Goal: Information Seeking & Learning: Learn about a topic

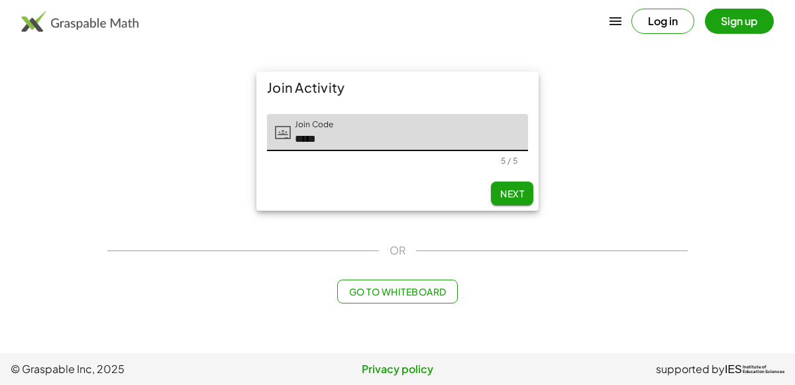
type input "*****"
click at [500, 184] on button "Next" at bounding box center [512, 194] width 42 height 24
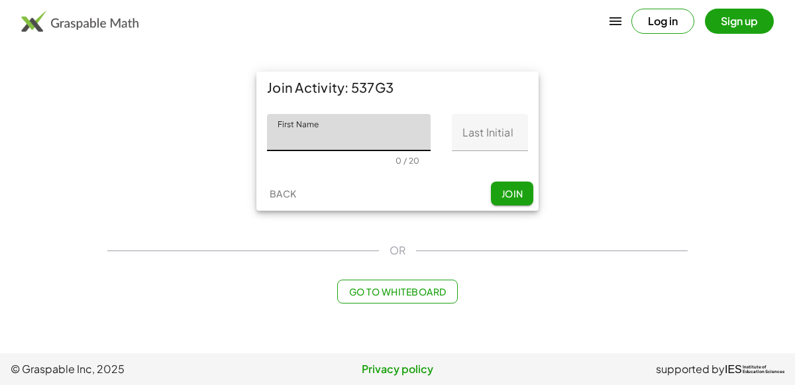
type input "*"
type input "******"
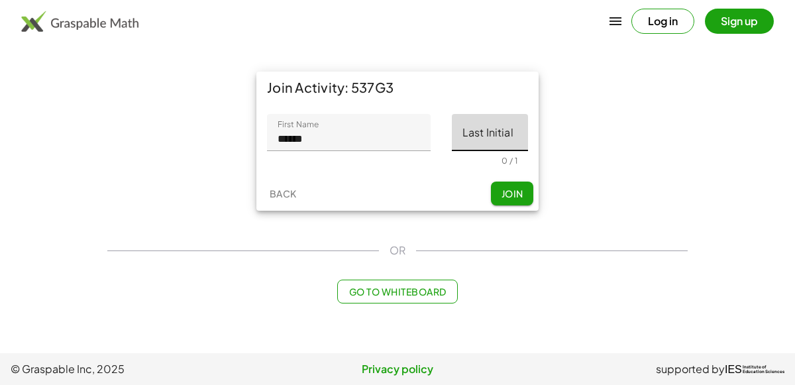
click at [508, 141] on input "Last Initial" at bounding box center [490, 132] width 76 height 37
type input "*"
click at [509, 188] on span "Join" at bounding box center [512, 194] width 22 height 12
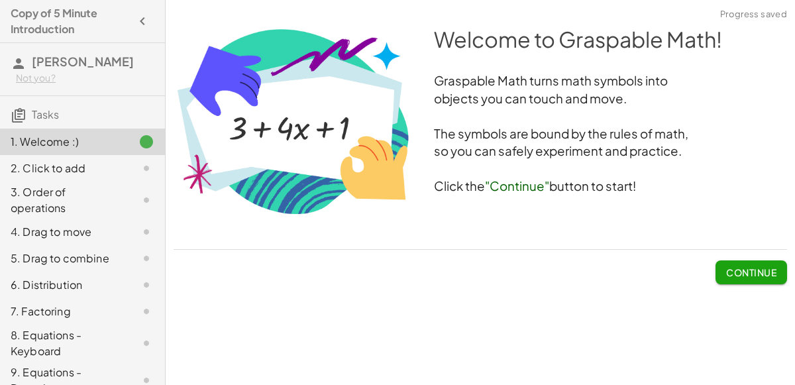
click at [738, 273] on span "Continue" at bounding box center [751, 272] width 50 height 12
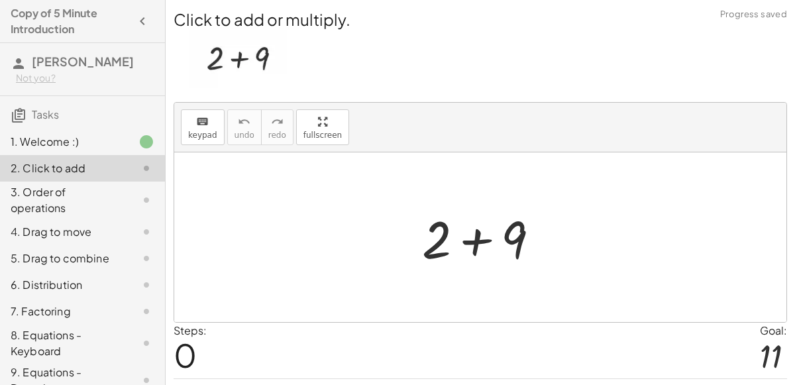
scroll to position [34, 0]
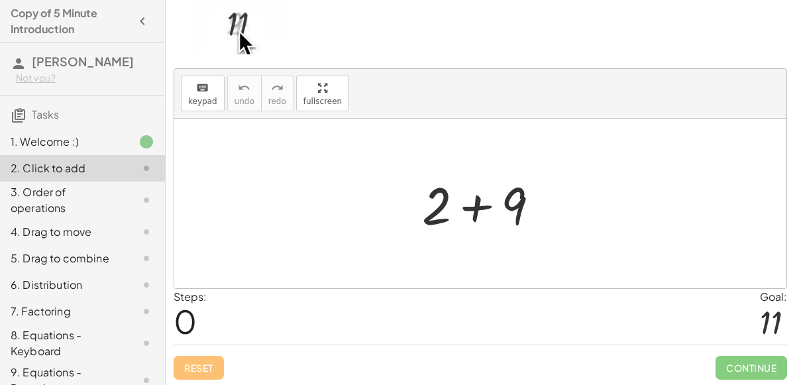
click at [475, 311] on div "Steps: 0 Goal: 11" at bounding box center [481, 316] width 614 height 55
click at [182, 320] on span "0" at bounding box center [185, 321] width 23 height 40
click at [191, 326] on span "0" at bounding box center [185, 321] width 23 height 40
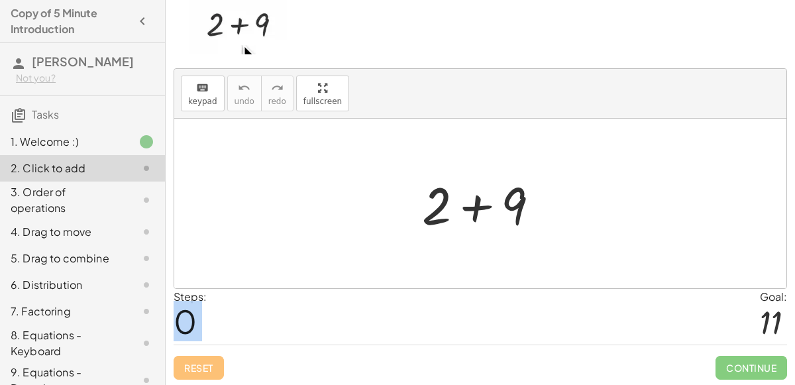
click at [211, 325] on div "Steps: 0 Goal: 11" at bounding box center [481, 316] width 614 height 55
click at [486, 209] on div at bounding box center [486, 204] width 141 height 68
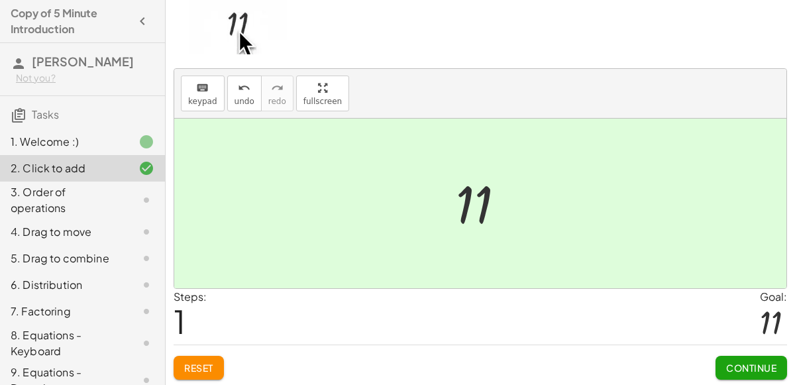
click at [719, 363] on button "Continue" at bounding box center [752, 368] width 72 height 24
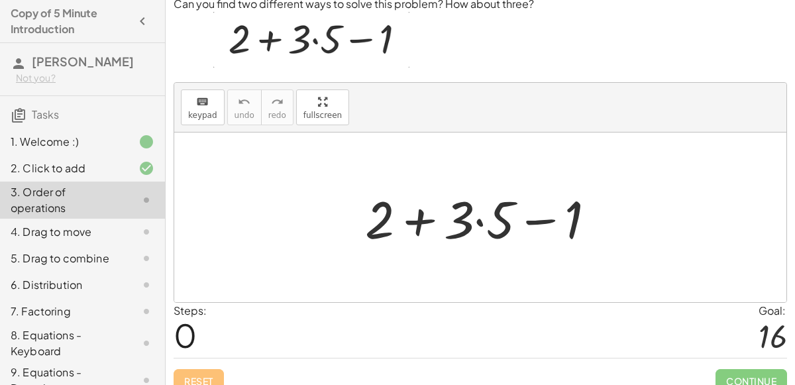
click at [474, 226] on div at bounding box center [486, 218] width 255 height 68
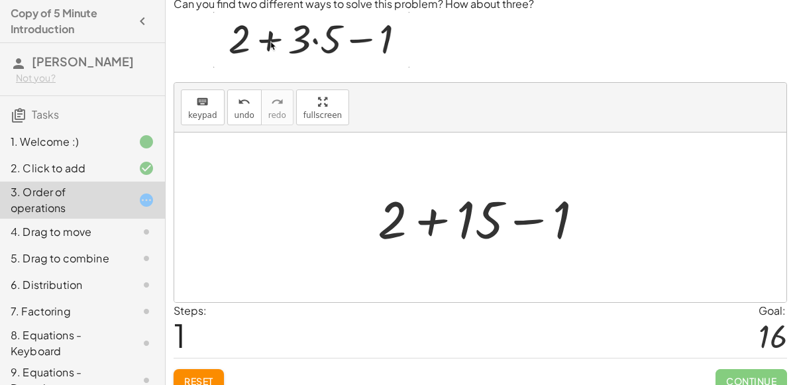
click at [421, 221] on div at bounding box center [486, 218] width 230 height 68
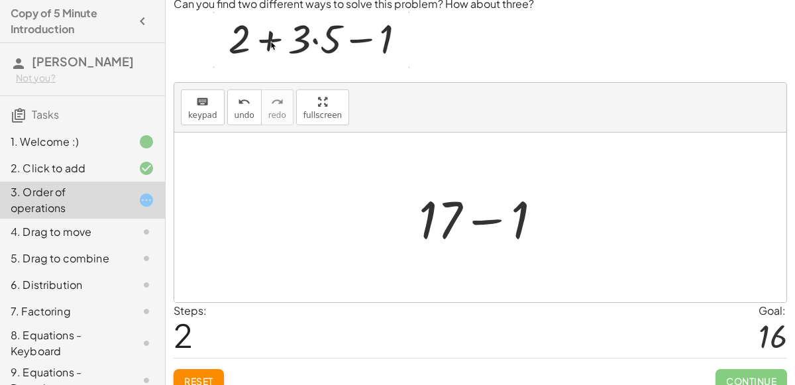
click at [481, 221] on div at bounding box center [485, 218] width 147 height 68
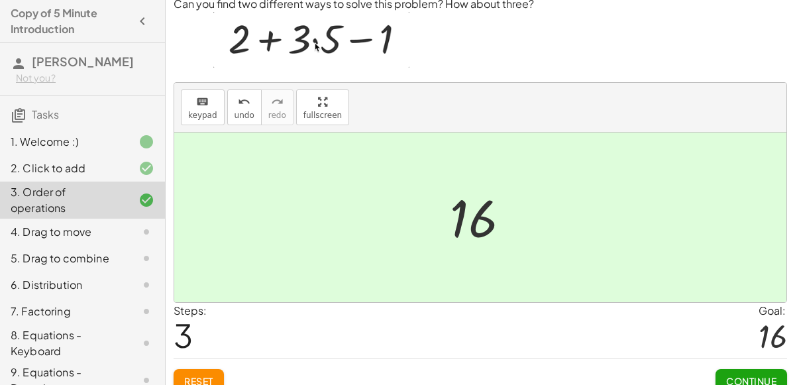
click at [728, 369] on button "Continue" at bounding box center [752, 381] width 72 height 24
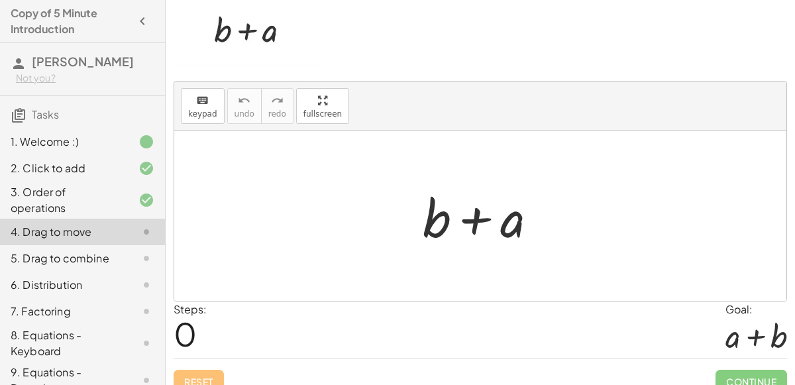
click at [486, 216] on div at bounding box center [485, 216] width 139 height 68
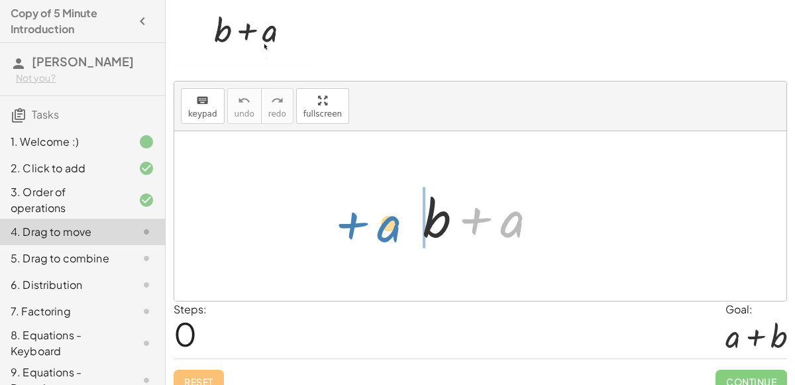
drag, startPoint x: 507, startPoint y: 223, endPoint x: 382, endPoint y: 228, distance: 125.4
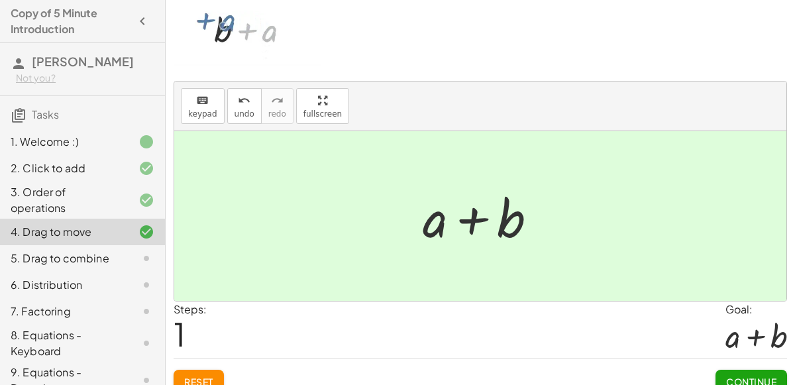
click at [762, 372] on button "Continue" at bounding box center [752, 382] width 72 height 24
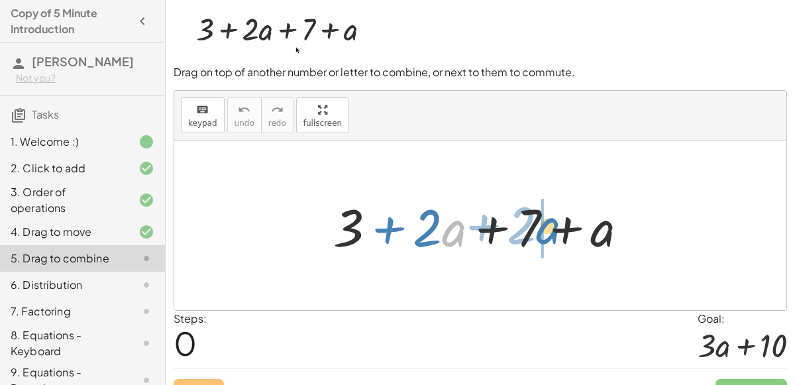
drag, startPoint x: 457, startPoint y: 234, endPoint x: 553, endPoint y: 231, distance: 96.2
click at [553, 231] on div at bounding box center [486, 226] width 319 height 68
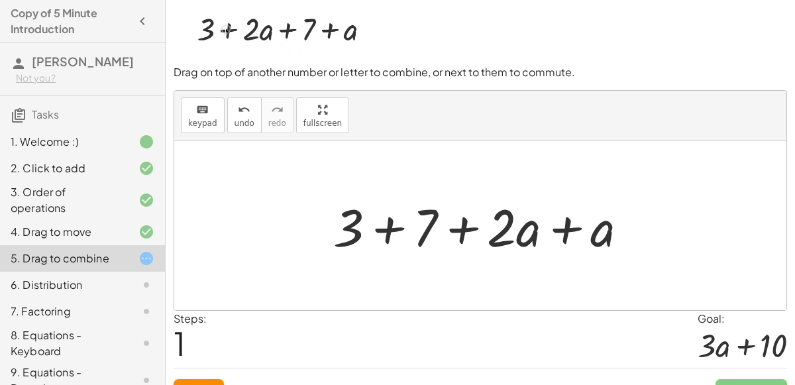
click at [563, 235] on div at bounding box center [486, 226] width 319 height 68
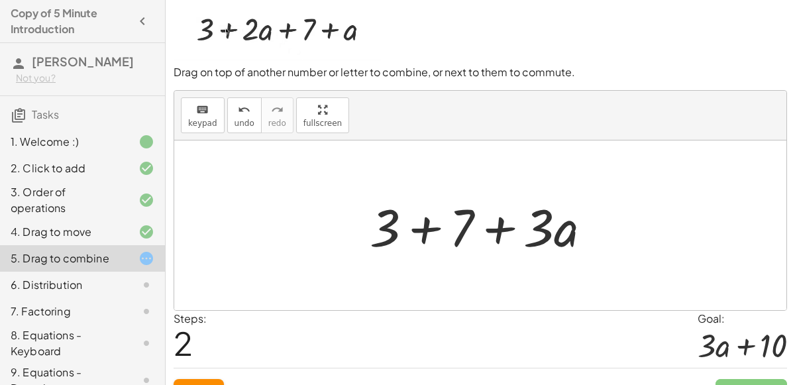
click at [431, 225] on div at bounding box center [485, 226] width 245 height 68
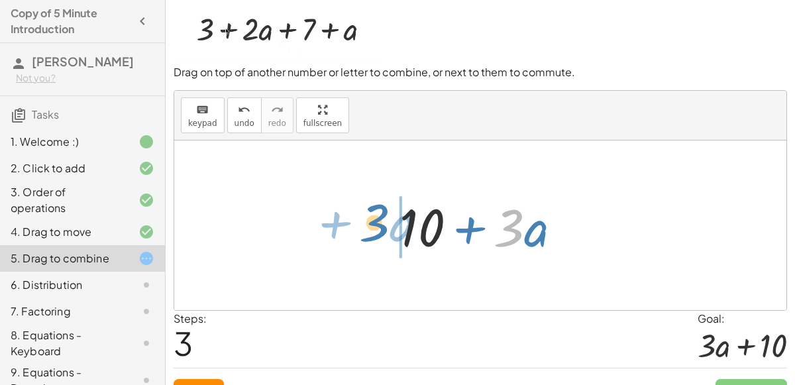
drag, startPoint x: 511, startPoint y: 244, endPoint x: 375, endPoint y: 238, distance: 136.0
click at [375, 238] on div "+ 3 + · 2 · a + 7 + a + 3 + 7 + · 2 · a + a + 3 + 7 + · 3 · a · 3 + · a + + · a…" at bounding box center [480, 226] width 612 height 170
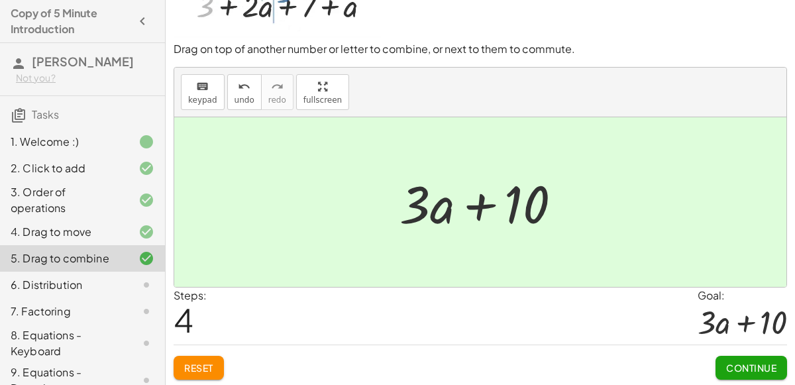
click at [730, 363] on span "Continue" at bounding box center [751, 368] width 50 height 12
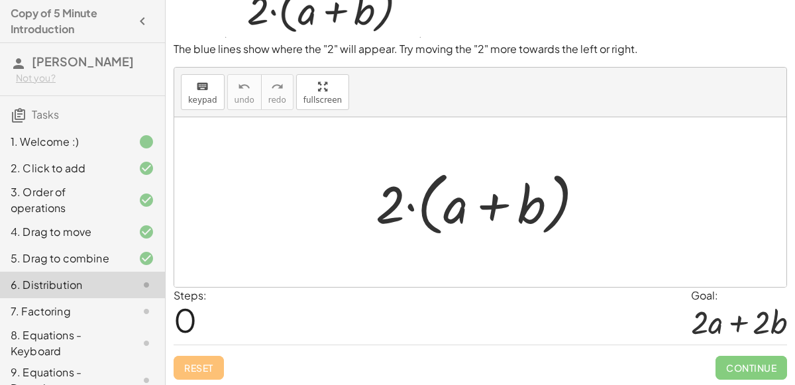
click at [491, 213] on div at bounding box center [485, 202] width 233 height 76
click at [400, 194] on div at bounding box center [485, 202] width 233 height 76
click at [421, 207] on div at bounding box center [485, 202] width 233 height 76
click at [460, 212] on div at bounding box center [485, 202] width 233 height 76
drag, startPoint x: 398, startPoint y: 215, endPoint x: 355, endPoint y: 216, distance: 43.8
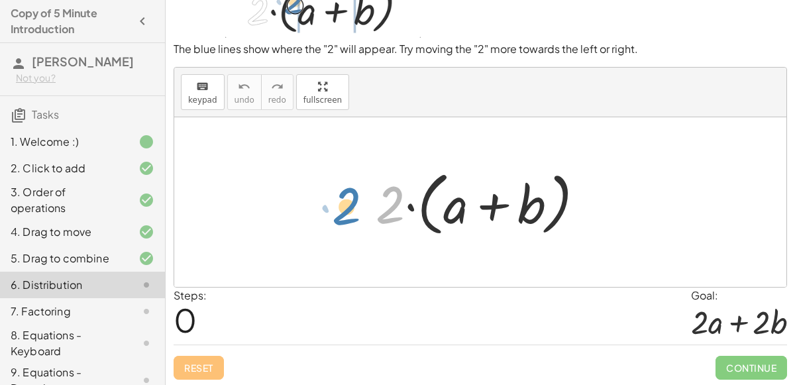
click at [355, 216] on div "· 2 · 2 · ( + a + b )" at bounding box center [480, 202] width 612 height 170
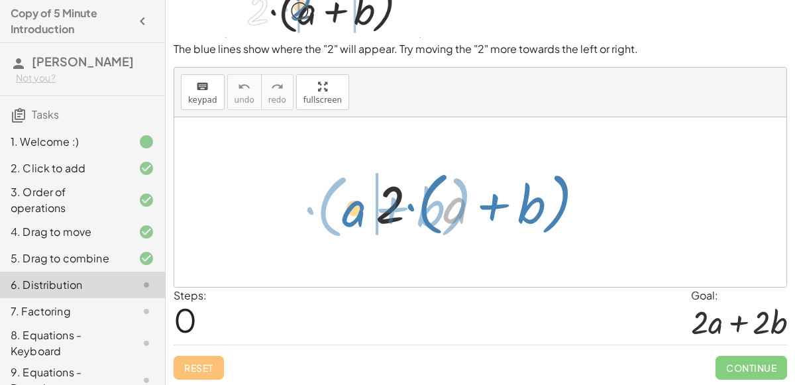
drag, startPoint x: 447, startPoint y: 215, endPoint x: 343, endPoint y: 216, distance: 104.7
click at [343, 216] on div "+ a · ( + b ) · 2 · ( + a + b )" at bounding box center [480, 202] width 612 height 170
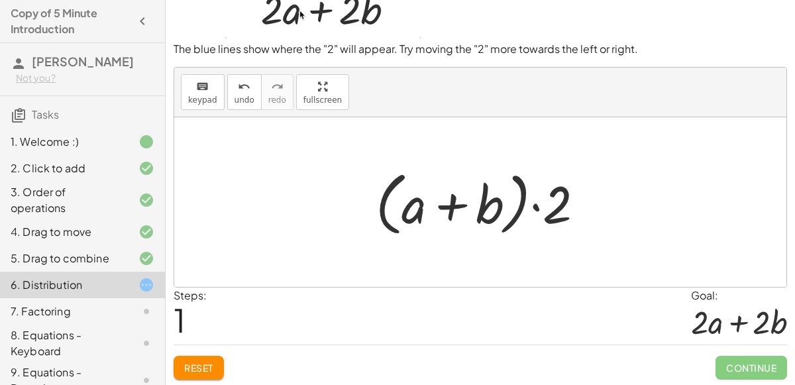
click at [510, 212] on div at bounding box center [485, 202] width 233 height 76
click at [541, 209] on div at bounding box center [485, 202] width 233 height 76
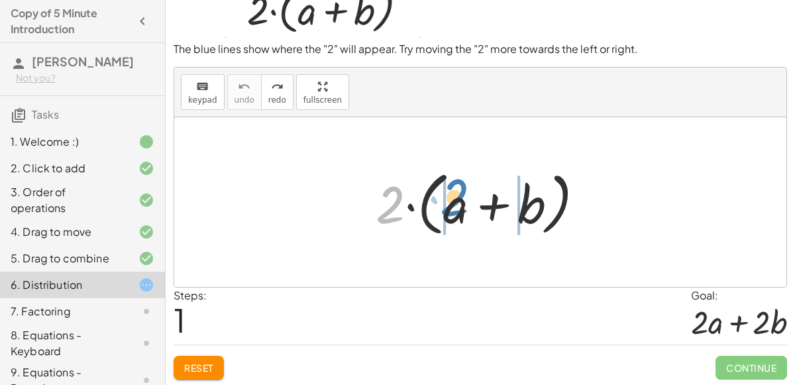
drag, startPoint x: 391, startPoint y: 196, endPoint x: 456, endPoint y: 188, distance: 65.4
click at [456, 188] on div at bounding box center [485, 202] width 233 height 76
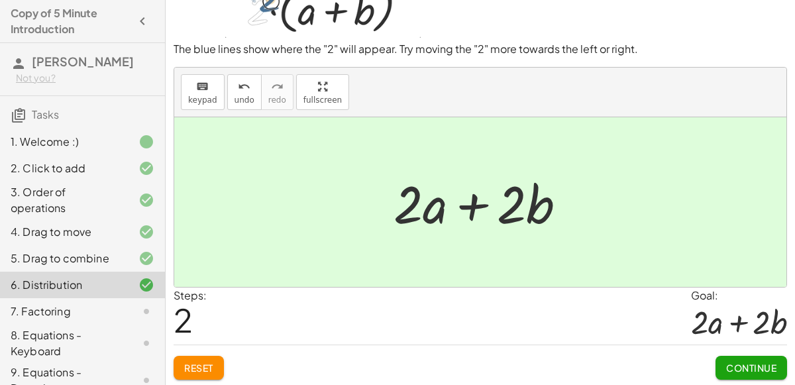
click at [732, 363] on span "Continue" at bounding box center [751, 368] width 50 height 12
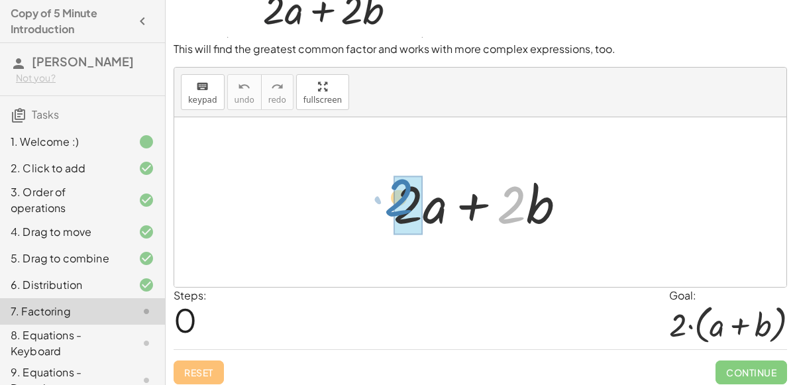
drag, startPoint x: 508, startPoint y: 202, endPoint x: 396, endPoint y: 196, distance: 111.5
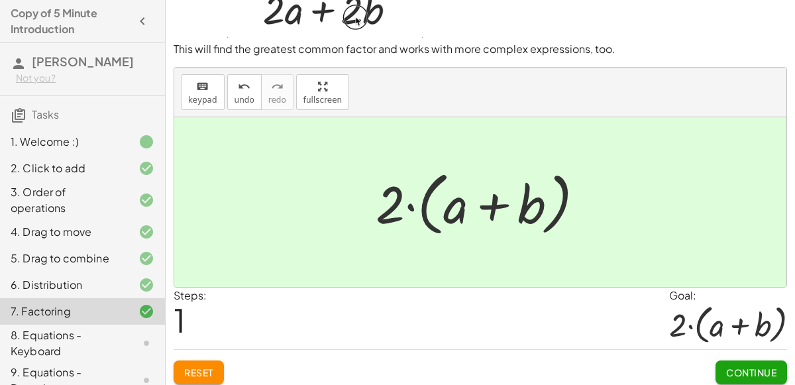
click at [742, 361] on button "Continue" at bounding box center [752, 373] width 72 height 24
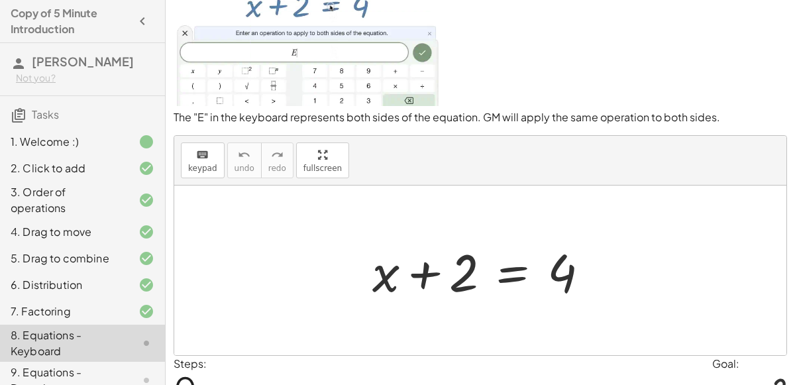
click at [510, 273] on div at bounding box center [486, 271] width 241 height 68
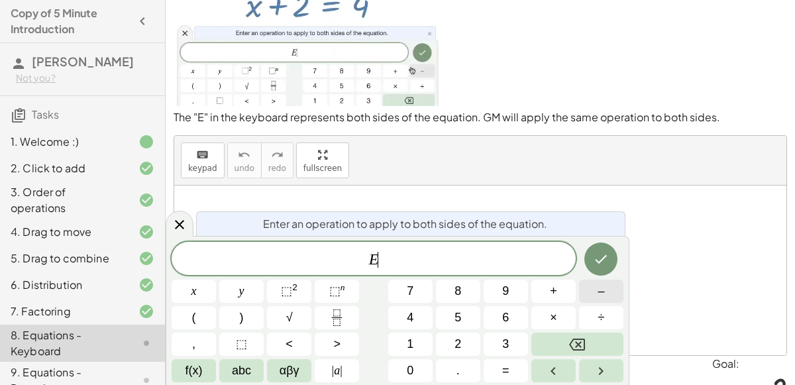
click at [588, 295] on button "–" at bounding box center [601, 291] width 44 height 23
click at [599, 255] on icon "Done" at bounding box center [601, 259] width 16 height 16
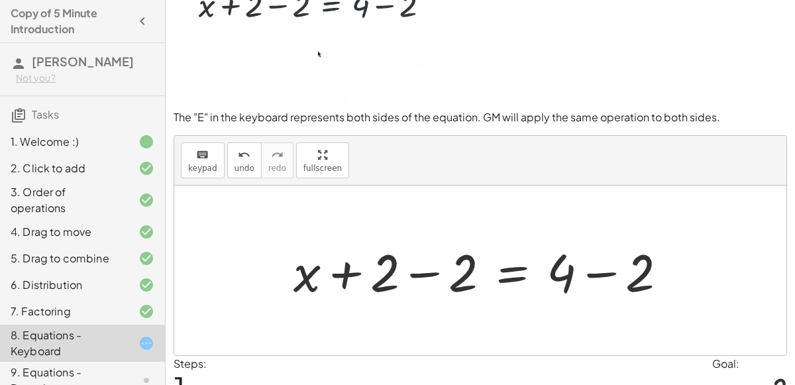
click at [414, 276] on div at bounding box center [486, 271] width 398 height 68
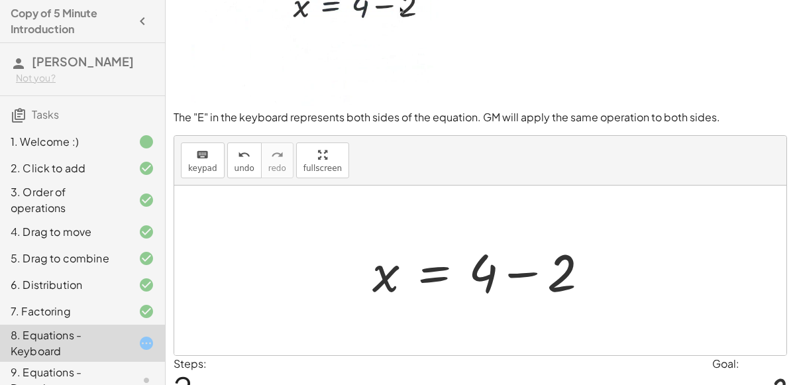
click at [507, 279] on div at bounding box center [486, 271] width 241 height 68
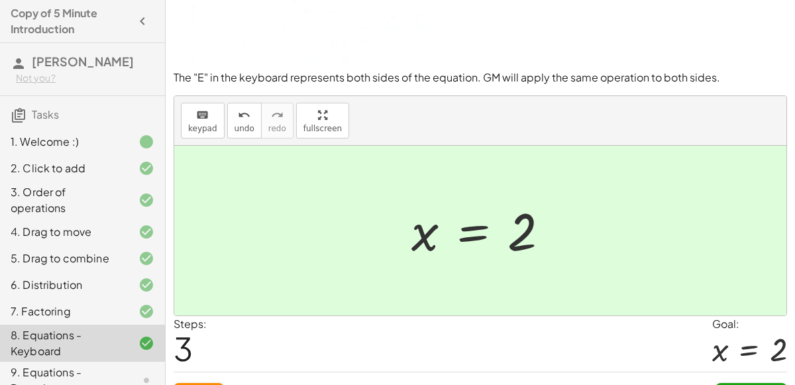
scroll to position [91, 0]
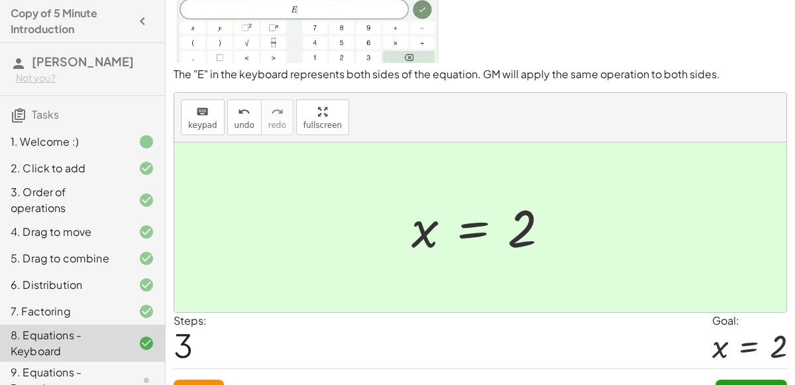
click at [725, 380] on button "Continue" at bounding box center [752, 392] width 72 height 24
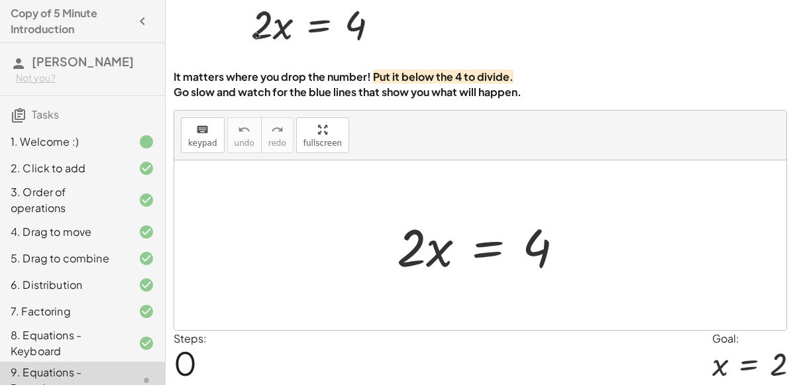
scroll to position [68, 0]
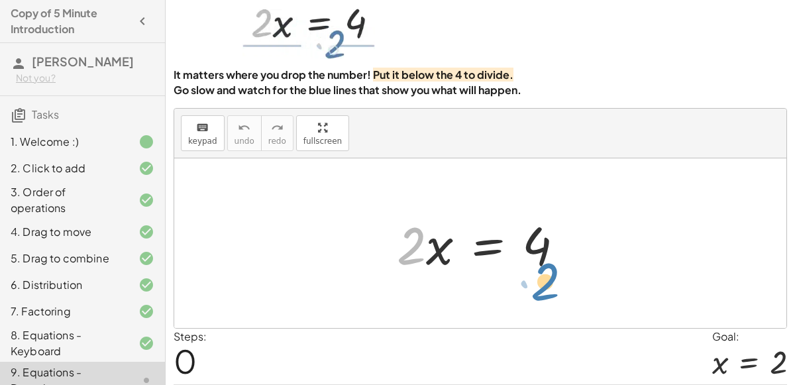
drag, startPoint x: 420, startPoint y: 233, endPoint x: 554, endPoint y: 270, distance: 139.6
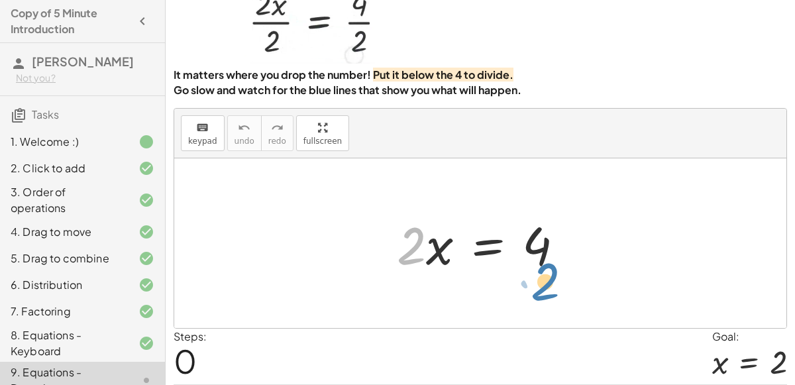
click at [554, 270] on div at bounding box center [485, 243] width 191 height 68
click at [495, 251] on div at bounding box center [485, 243] width 191 height 68
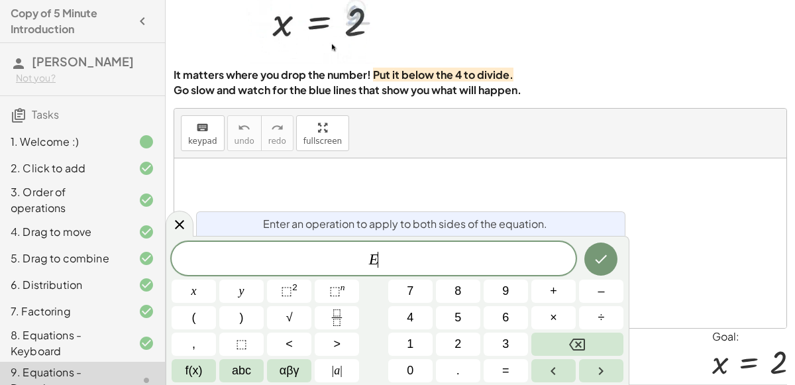
click at [495, 251] on span "E ​" at bounding box center [374, 260] width 404 height 19
click at [587, 311] on button "÷" at bounding box center [601, 317] width 44 height 23
click at [589, 253] on button "Done" at bounding box center [601, 259] width 33 height 33
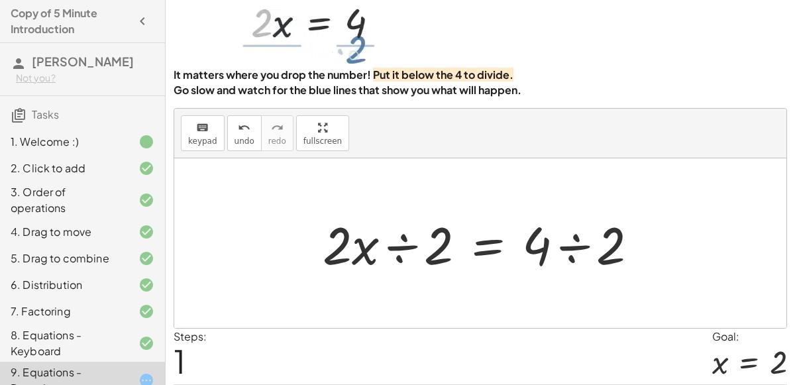
click at [572, 243] on div at bounding box center [485, 243] width 339 height 68
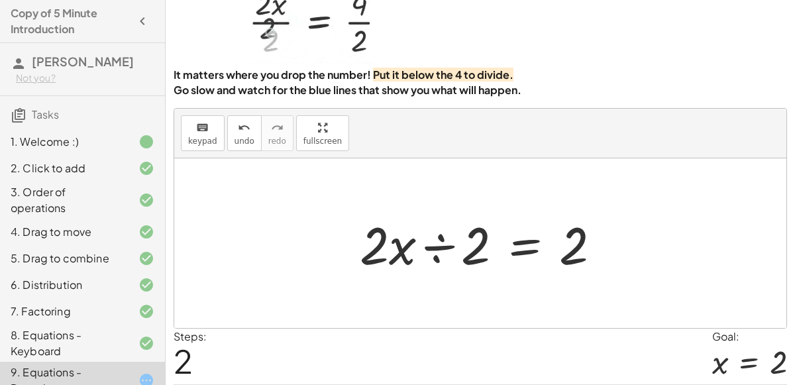
click at [454, 243] on div at bounding box center [485, 243] width 265 height 68
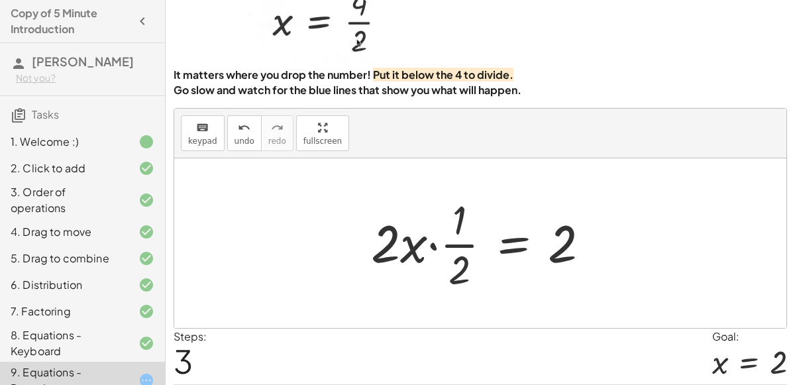
click at [436, 245] on div at bounding box center [486, 243] width 243 height 102
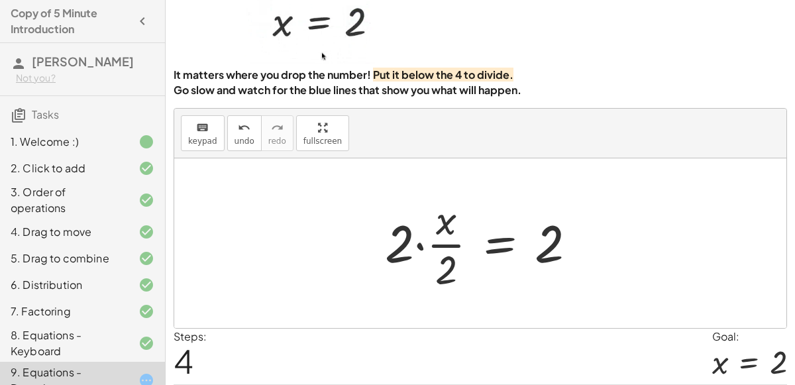
click at [421, 243] on div at bounding box center [485, 243] width 215 height 102
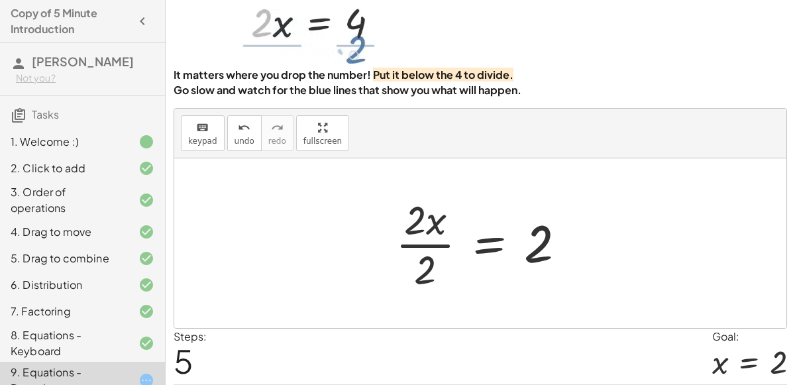
click at [421, 243] on div at bounding box center [486, 243] width 194 height 102
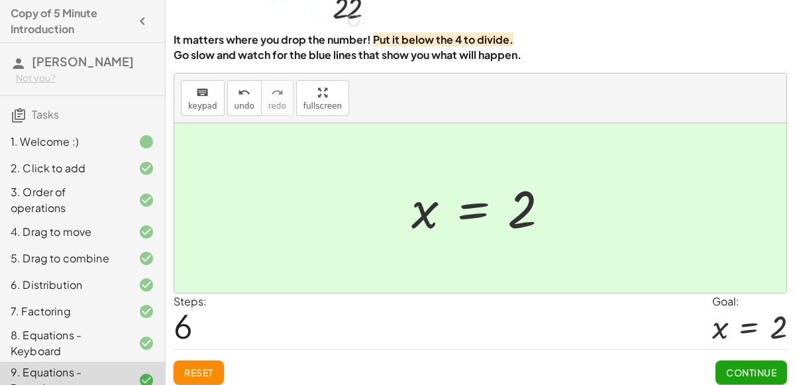
scroll to position [107, 0]
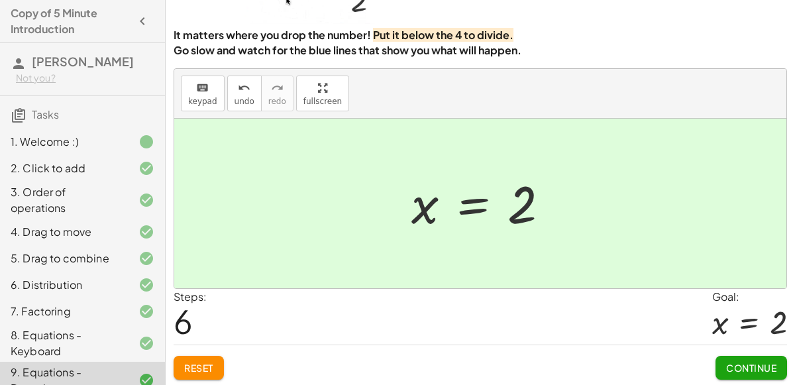
click at [736, 365] on span "Continue" at bounding box center [751, 368] width 50 height 12
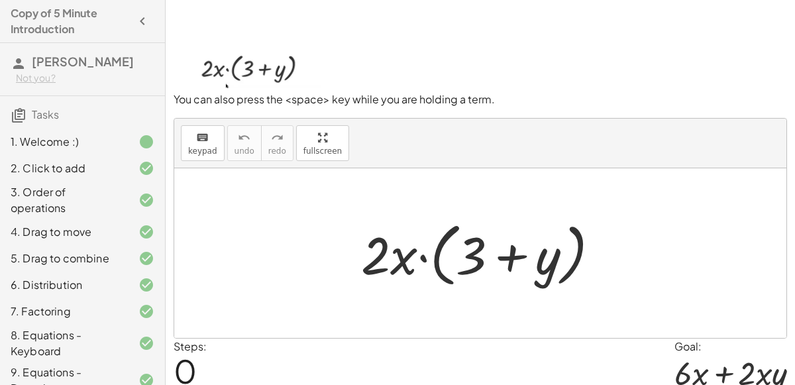
scroll to position [54, 0]
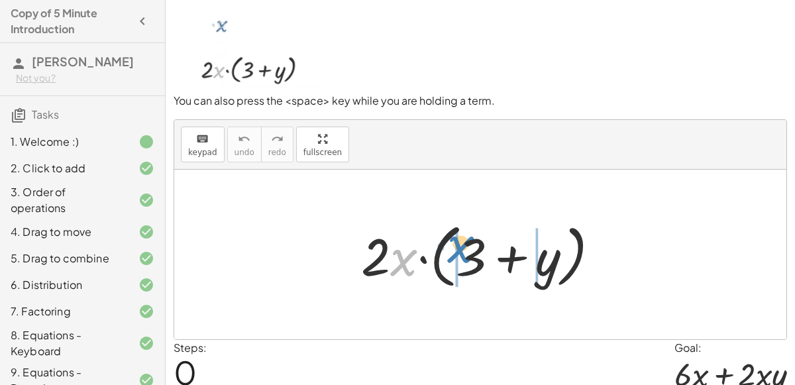
drag, startPoint x: 408, startPoint y: 254, endPoint x: 466, endPoint y: 241, distance: 59.2
click at [466, 241] on div at bounding box center [486, 255] width 262 height 76
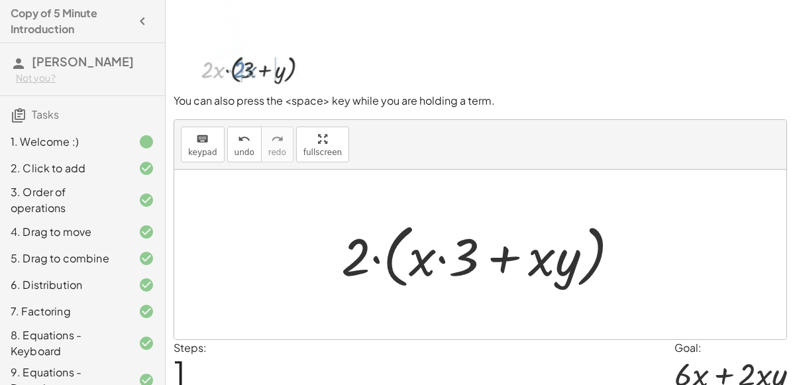
click at [441, 257] on div at bounding box center [486, 255] width 302 height 76
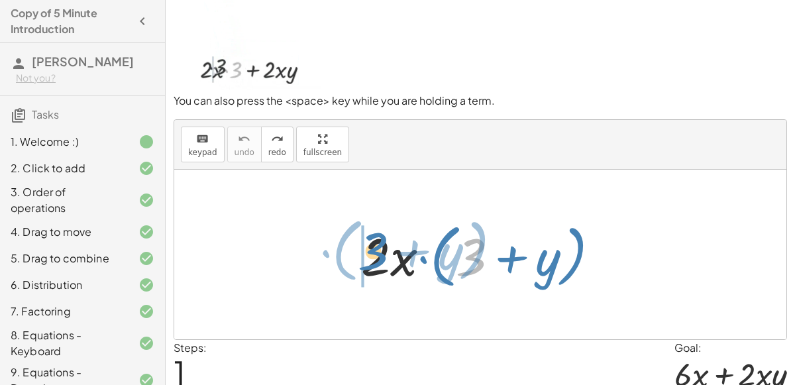
drag, startPoint x: 470, startPoint y: 268, endPoint x: 373, endPoint y: 262, distance: 97.6
click at [373, 262] on div at bounding box center [486, 255] width 262 height 76
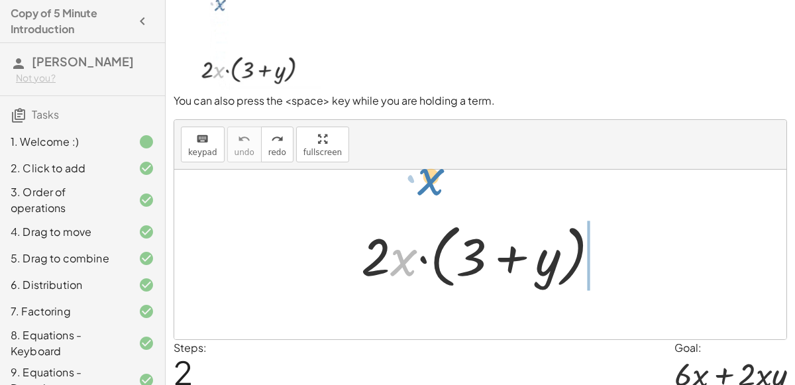
drag, startPoint x: 403, startPoint y: 261, endPoint x: 430, endPoint y: 180, distance: 85.3
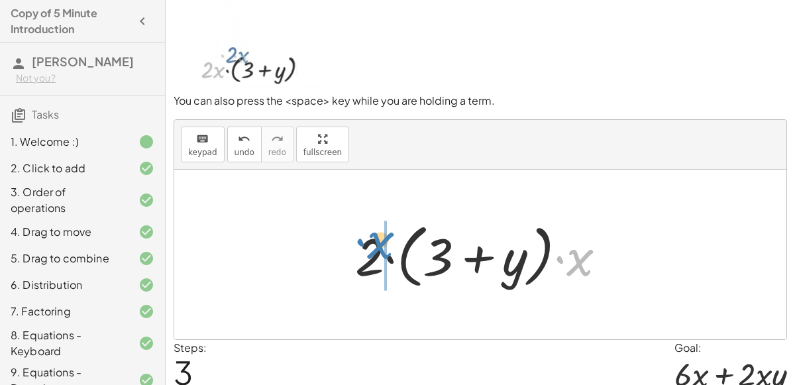
drag, startPoint x: 571, startPoint y: 255, endPoint x: 372, endPoint y: 238, distance: 200.2
click at [372, 238] on div at bounding box center [486, 255] width 275 height 76
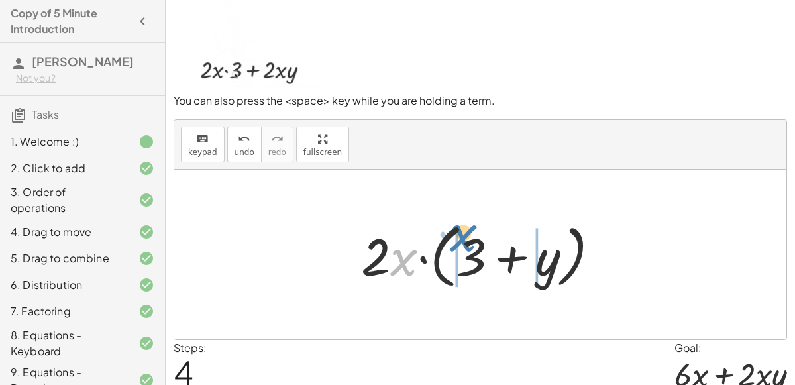
drag, startPoint x: 395, startPoint y: 256, endPoint x: 454, endPoint y: 231, distance: 63.9
click at [454, 231] on div at bounding box center [486, 255] width 262 height 76
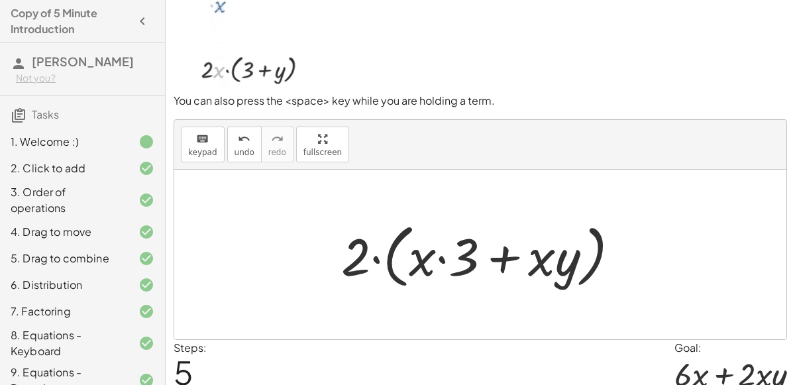
click at [439, 253] on div at bounding box center [486, 255] width 302 height 76
click at [230, 145] on button "undo undo" at bounding box center [244, 145] width 34 height 36
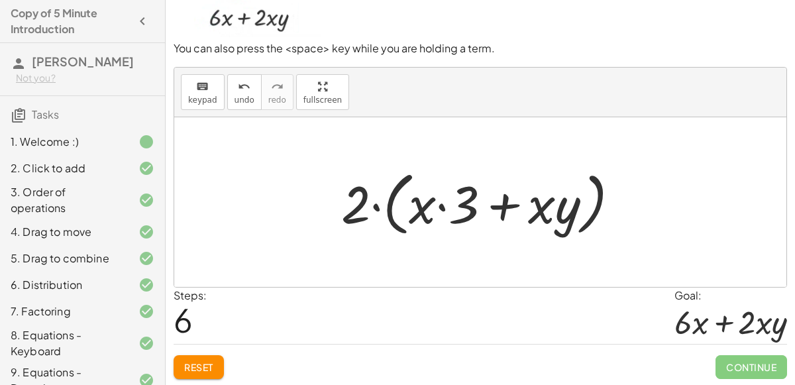
click at [208, 359] on button "Reset" at bounding box center [199, 367] width 50 height 24
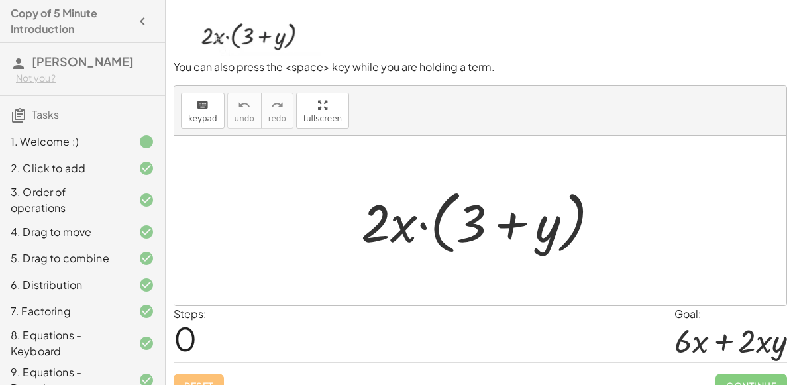
scroll to position [78, 0]
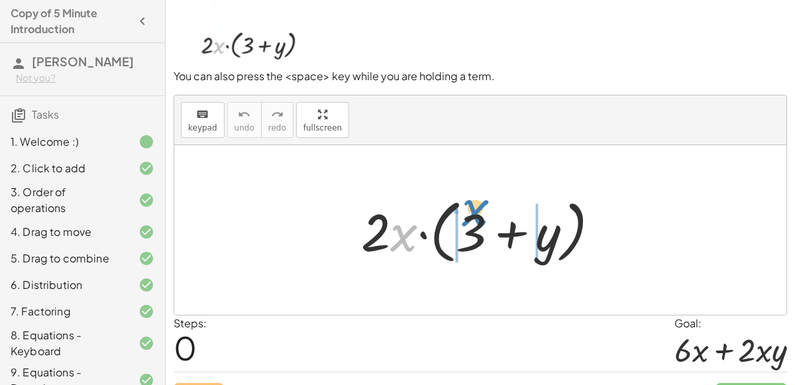
drag, startPoint x: 396, startPoint y: 243, endPoint x: 468, endPoint y: 218, distance: 75.7
click at [468, 218] on div at bounding box center [486, 230] width 262 height 76
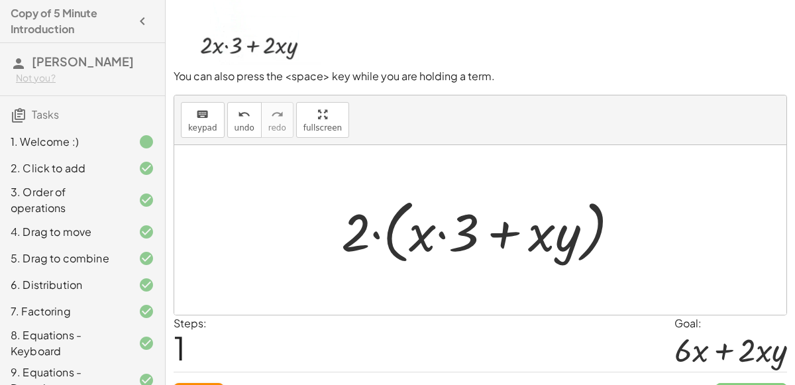
click at [421, 234] on div at bounding box center [486, 230] width 302 height 76
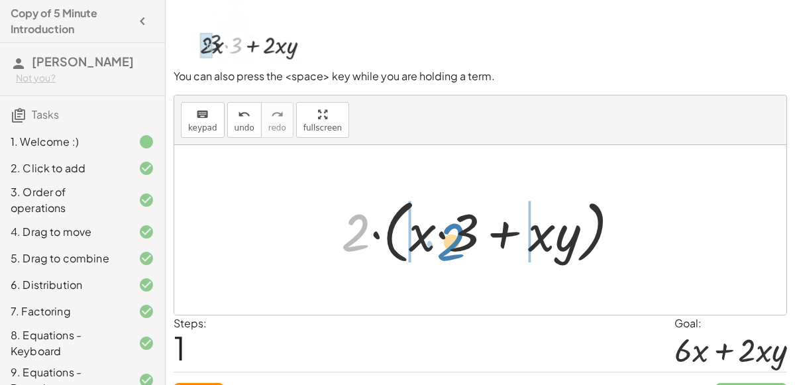
drag, startPoint x: 341, startPoint y: 244, endPoint x: 435, endPoint y: 252, distance: 94.5
click at [435, 252] on div at bounding box center [486, 230] width 302 height 76
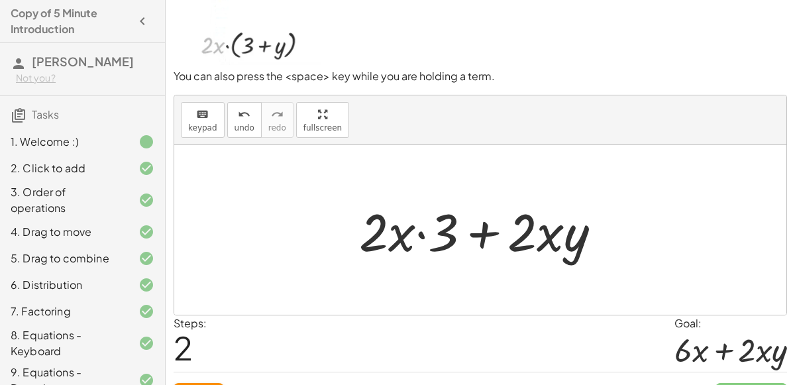
click at [415, 238] on div at bounding box center [486, 230] width 266 height 68
click at [416, 231] on div at bounding box center [486, 230] width 266 height 68
click at [473, 236] on div at bounding box center [486, 230] width 266 height 68
click at [381, 228] on div at bounding box center [486, 230] width 266 height 68
drag, startPoint x: 440, startPoint y: 233, endPoint x: 386, endPoint y: 221, distance: 55.0
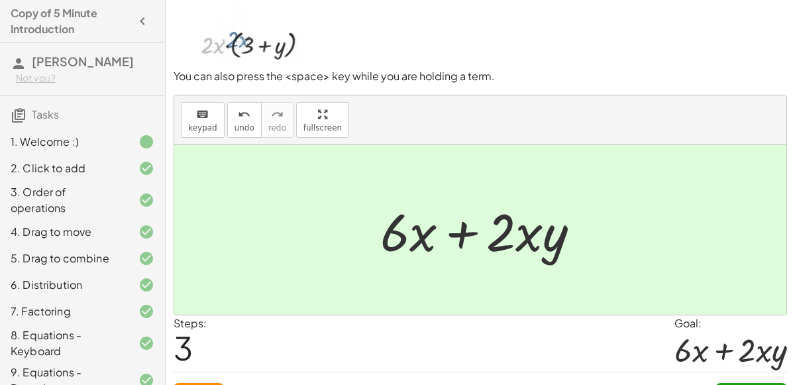
scroll to position [106, 0]
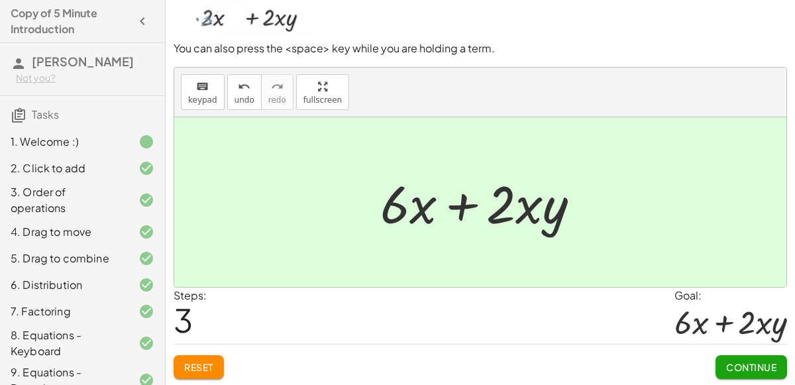
click at [764, 361] on span "Continue" at bounding box center [751, 367] width 50 height 12
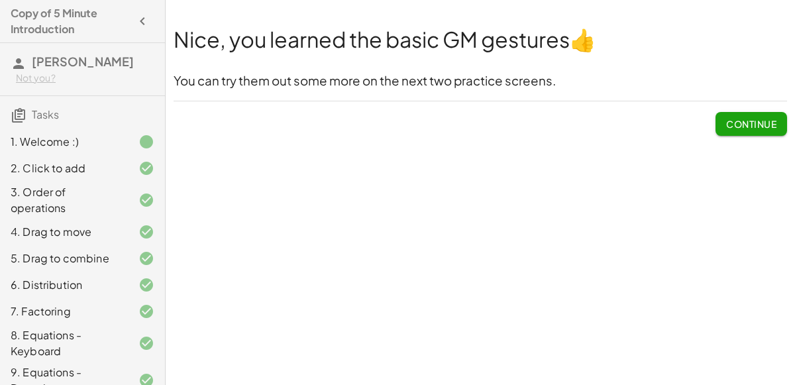
click at [719, 126] on button "Continue" at bounding box center [752, 124] width 72 height 24
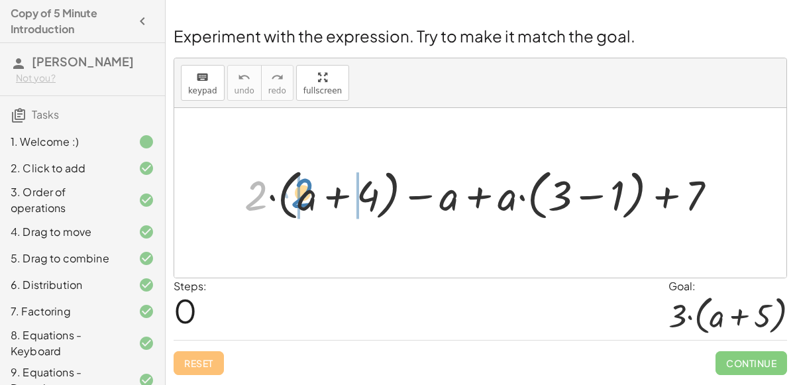
drag, startPoint x: 260, startPoint y: 179, endPoint x: 306, endPoint y: 176, distance: 46.5
click at [306, 176] on div at bounding box center [486, 193] width 496 height 62
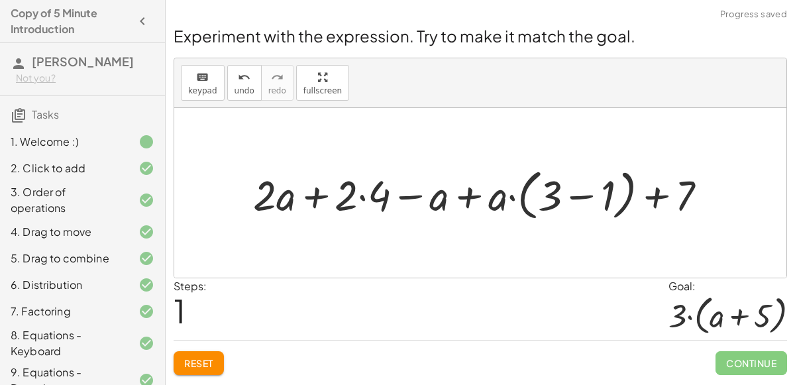
click at [350, 198] on div at bounding box center [486, 193] width 478 height 62
click at [359, 193] on div at bounding box center [486, 193] width 478 height 62
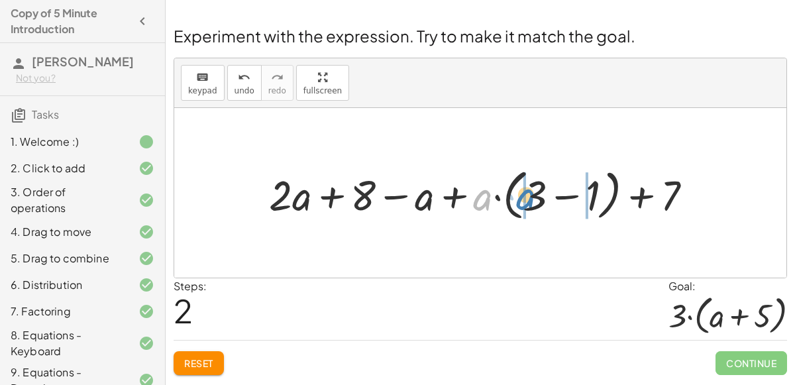
drag, startPoint x: 476, startPoint y: 198, endPoint x: 518, endPoint y: 197, distance: 41.8
click at [518, 197] on div at bounding box center [485, 193] width 447 height 62
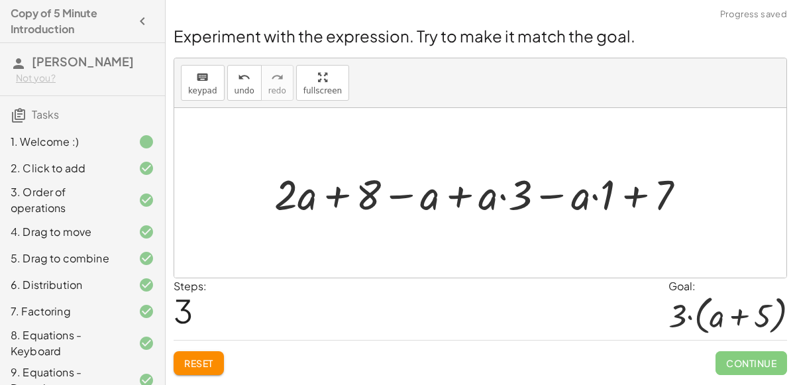
click at [502, 198] on div at bounding box center [486, 192] width 436 height 55
click at [464, 195] on div at bounding box center [486, 192] width 436 height 55
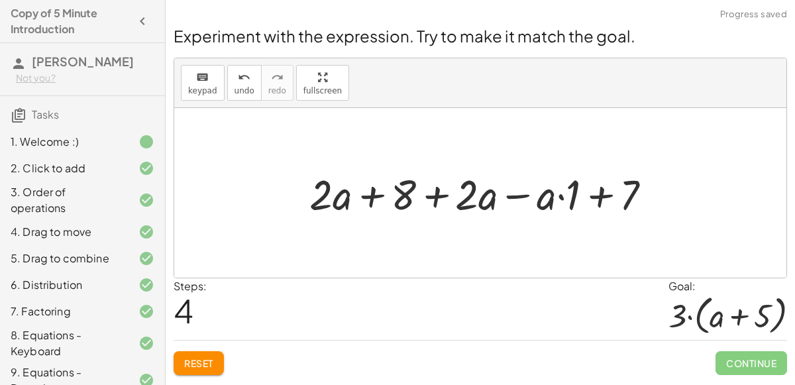
click at [563, 194] on div at bounding box center [486, 192] width 366 height 55
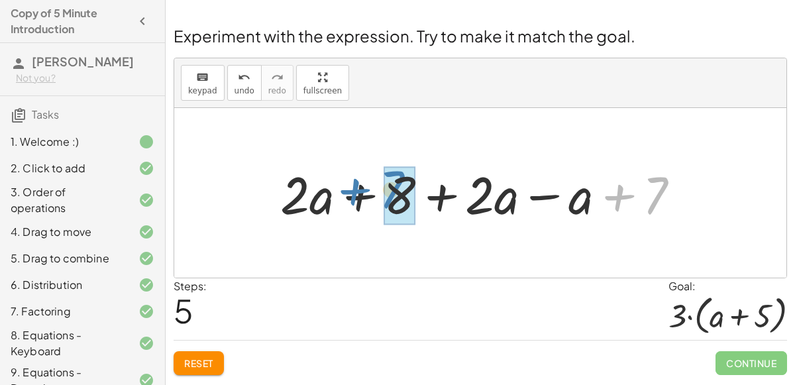
drag, startPoint x: 651, startPoint y: 205, endPoint x: 388, endPoint y: 199, distance: 262.6
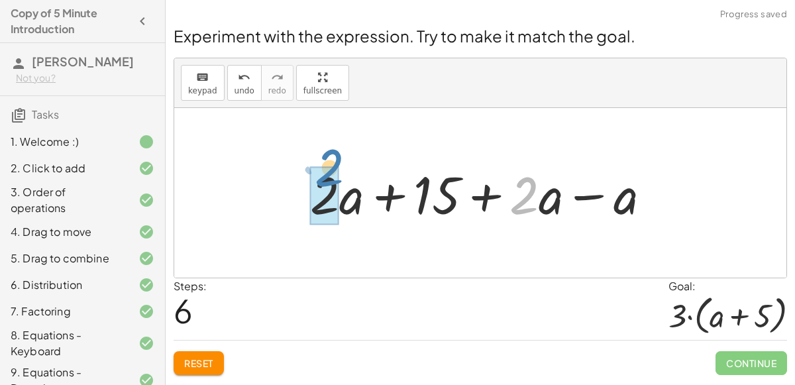
drag, startPoint x: 528, startPoint y: 192, endPoint x: 331, endPoint y: 170, distance: 198.0
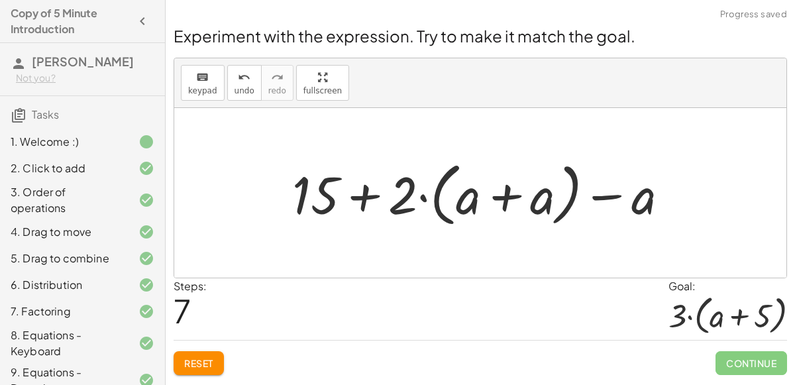
click at [500, 200] on div at bounding box center [486, 193] width 400 height 76
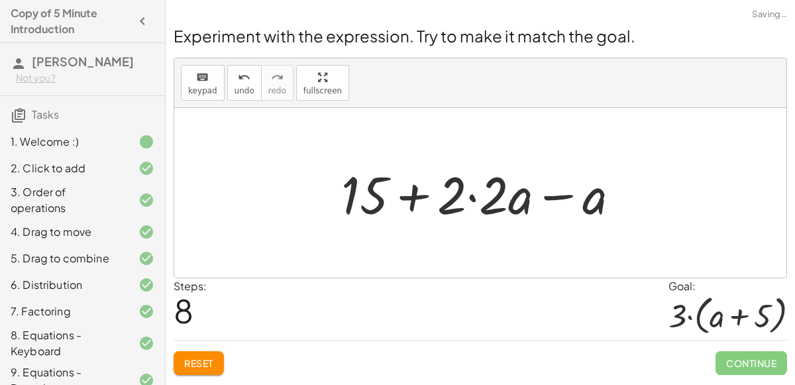
click at [503, 198] on div at bounding box center [486, 193] width 303 height 68
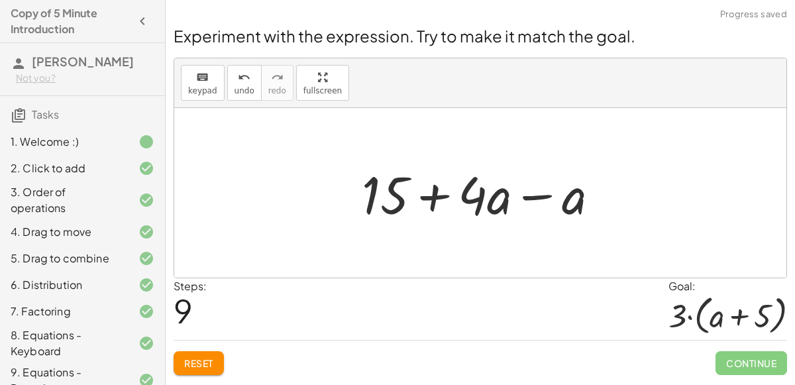
click at [508, 200] on div at bounding box center [485, 193] width 261 height 68
click at [550, 196] on div at bounding box center [485, 193] width 261 height 68
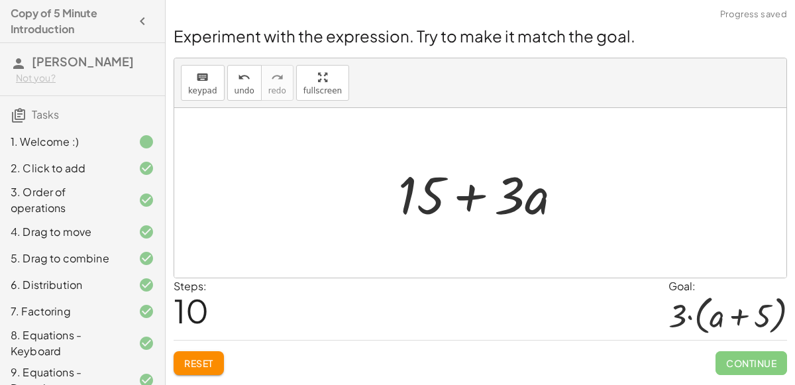
click at [475, 198] on div at bounding box center [486, 193] width 188 height 68
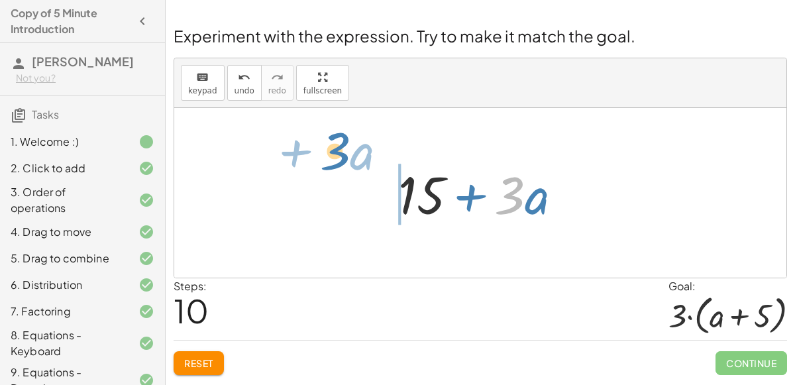
drag, startPoint x: 517, startPoint y: 203, endPoint x: 355, endPoint y: 182, distance: 163.0
click at [355, 182] on div "+ · 2 · ( + a + 4 ) − a + · a · ( + 3 − 1 ) + 7 + · 2 · a + · 2 · 4 − a + · a ·…" at bounding box center [480, 193] width 612 height 170
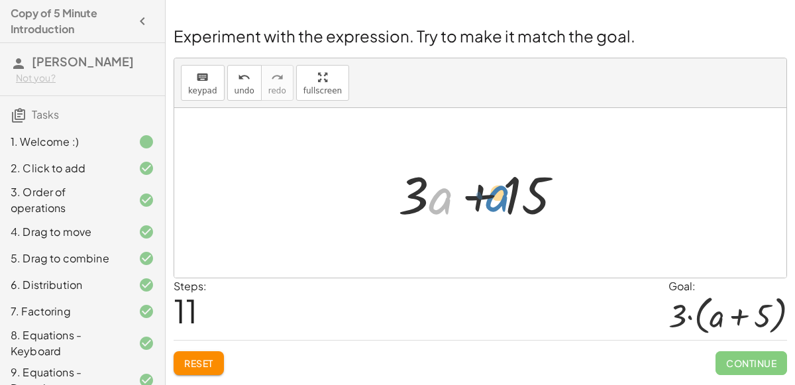
drag, startPoint x: 434, startPoint y: 196, endPoint x: 522, endPoint y: 191, distance: 89.0
click at [522, 191] on div at bounding box center [486, 193] width 188 height 68
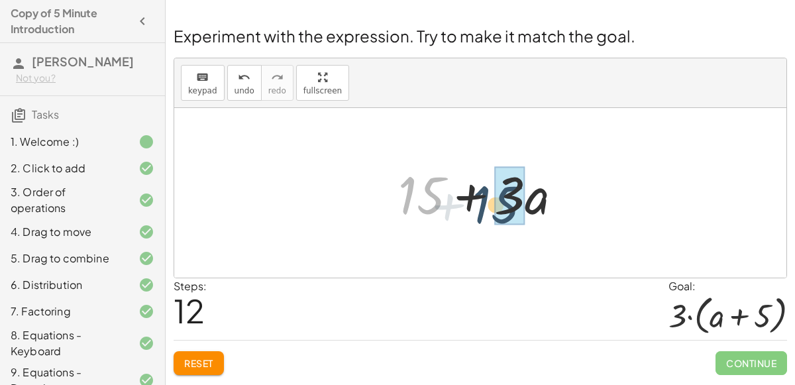
drag, startPoint x: 425, startPoint y: 184, endPoint x: 494, endPoint y: 182, distance: 69.0
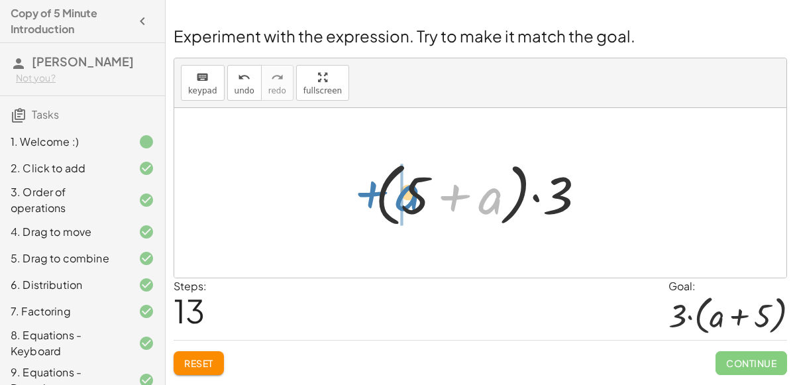
drag, startPoint x: 494, startPoint y: 182, endPoint x: 417, endPoint y: 191, distance: 77.5
click at [417, 191] on div at bounding box center [486, 193] width 235 height 76
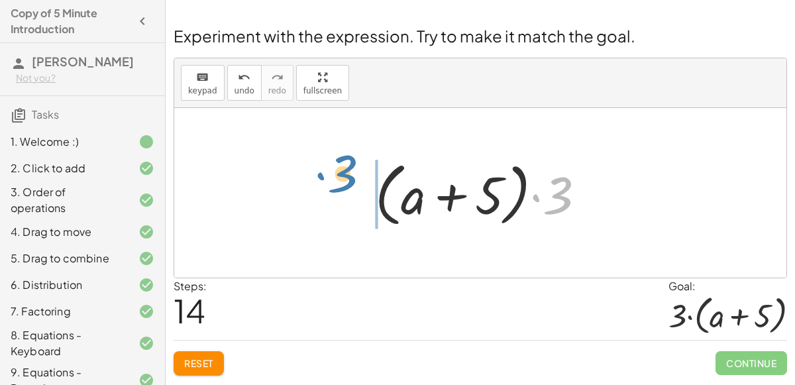
drag, startPoint x: 557, startPoint y: 201, endPoint x: 340, endPoint y: 178, distance: 218.0
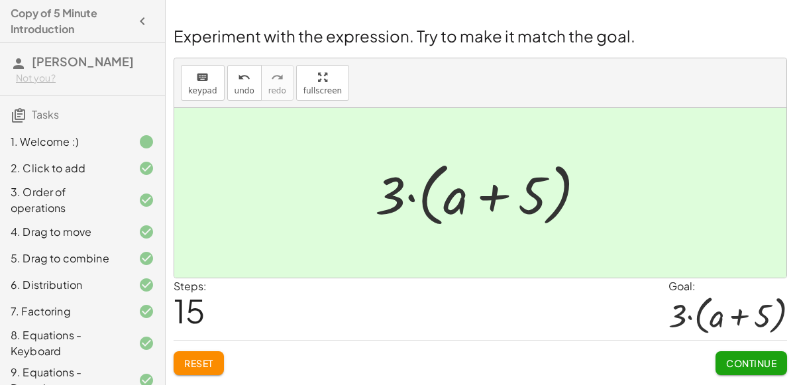
click at [757, 351] on button "Continue" at bounding box center [752, 363] width 72 height 24
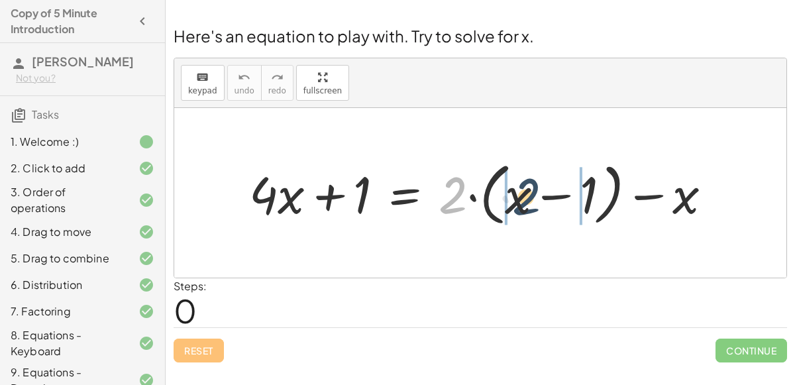
drag, startPoint x: 457, startPoint y: 198, endPoint x: 529, endPoint y: 199, distance: 71.6
click at [529, 199] on div at bounding box center [486, 193] width 487 height 75
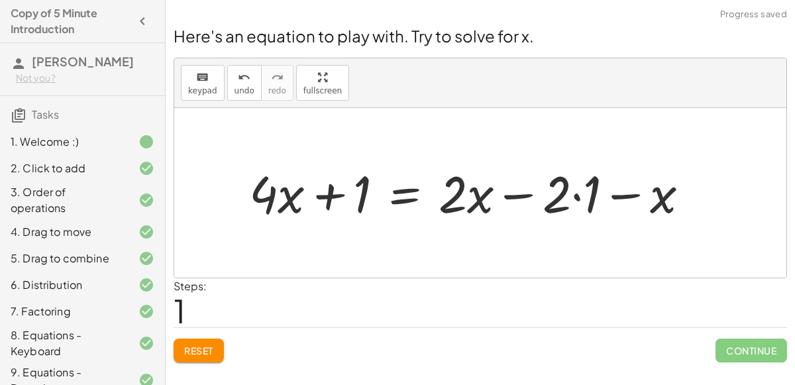
click at [512, 196] on div at bounding box center [475, 192] width 464 height 67
click at [571, 197] on div at bounding box center [475, 192] width 464 height 67
click at [575, 198] on div at bounding box center [475, 192] width 464 height 67
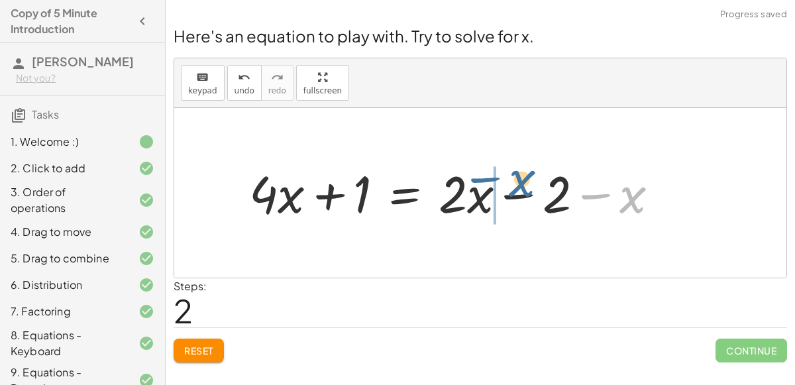
drag, startPoint x: 627, startPoint y: 205, endPoint x: 522, endPoint y: 196, distance: 105.2
click at [522, 196] on div at bounding box center [460, 192] width 434 height 67
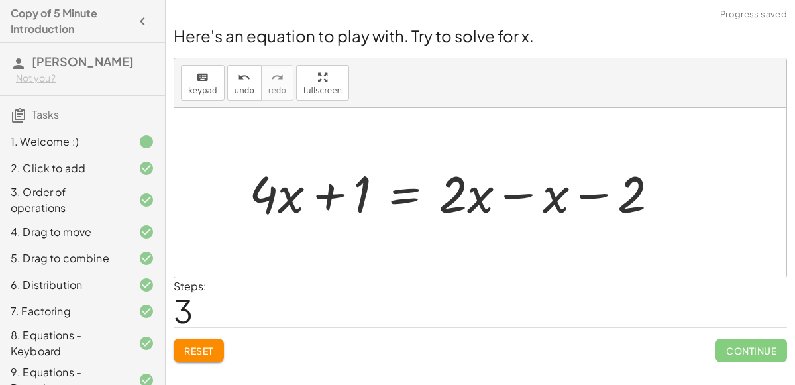
click at [510, 196] on div at bounding box center [460, 192] width 434 height 67
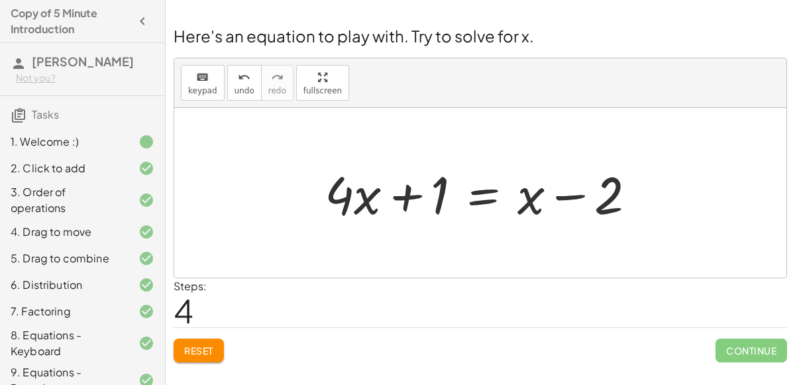
scroll to position [161, 0]
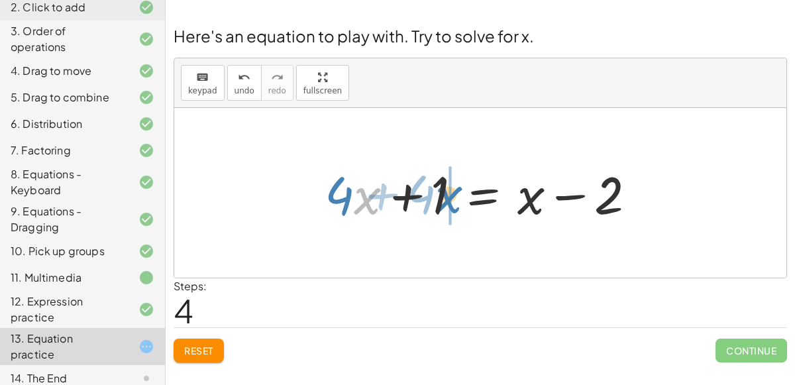
drag, startPoint x: 358, startPoint y: 200, endPoint x: 439, endPoint y: 199, distance: 80.9
click at [439, 199] on div at bounding box center [485, 193] width 335 height 68
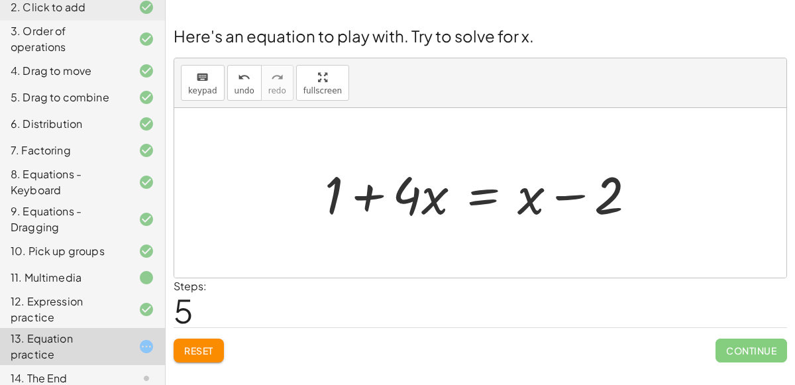
click at [476, 200] on div at bounding box center [485, 193] width 335 height 68
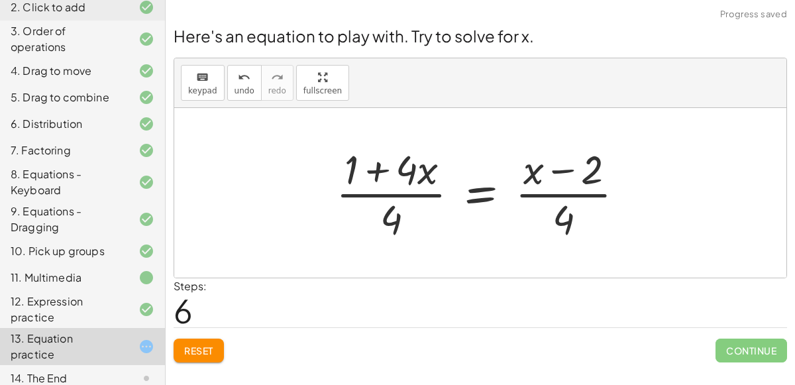
click at [382, 172] on div at bounding box center [485, 193] width 312 height 102
click at [388, 191] on div at bounding box center [485, 193] width 312 height 102
click at [569, 200] on div at bounding box center [485, 193] width 312 height 102
click at [245, 78] on div "undo" at bounding box center [245, 77] width 20 height 16
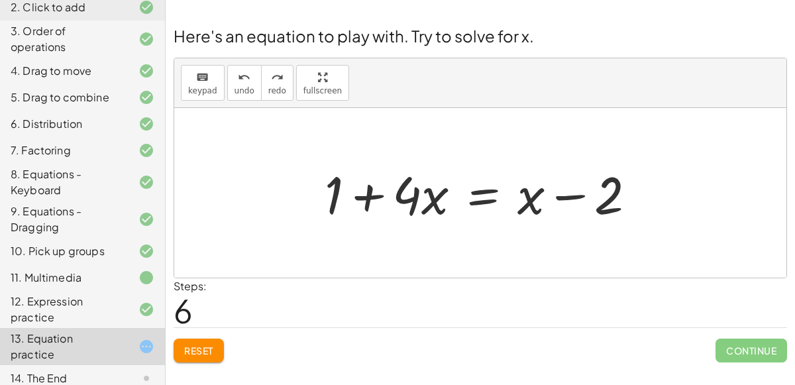
click at [485, 194] on div at bounding box center [485, 193] width 335 height 68
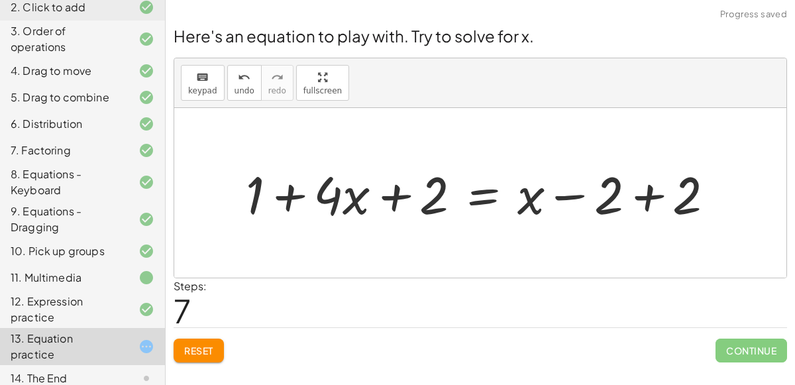
click at [390, 198] on div at bounding box center [485, 193] width 493 height 68
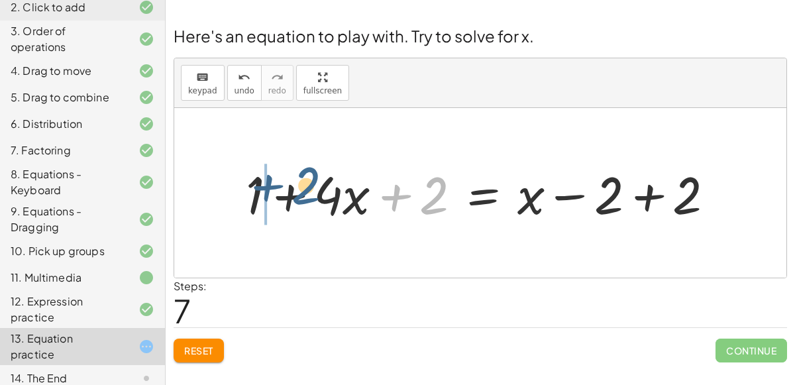
drag, startPoint x: 437, startPoint y: 205, endPoint x: 304, endPoint y: 196, distance: 133.6
click at [304, 196] on div at bounding box center [485, 193] width 493 height 68
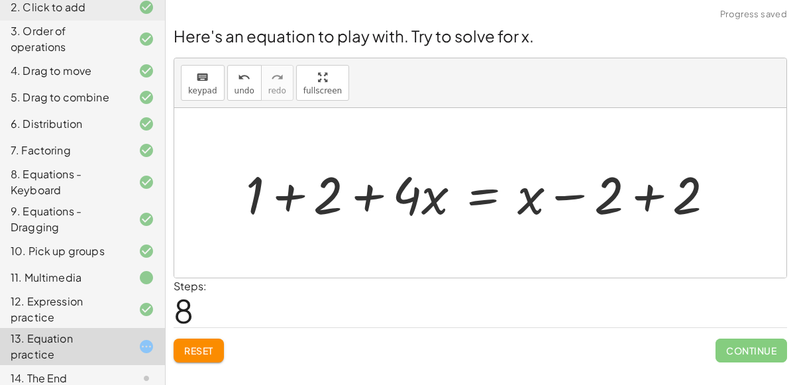
click at [290, 192] on div at bounding box center [485, 193] width 493 height 68
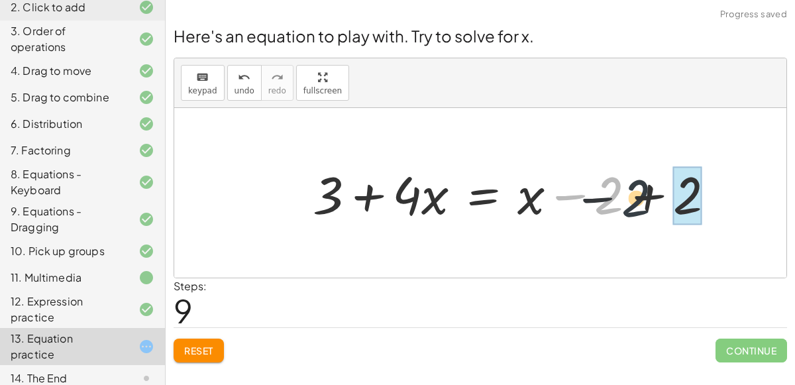
drag, startPoint x: 614, startPoint y: 208, endPoint x: 644, endPoint y: 211, distance: 30.7
click at [644, 211] on div at bounding box center [519, 193] width 426 height 68
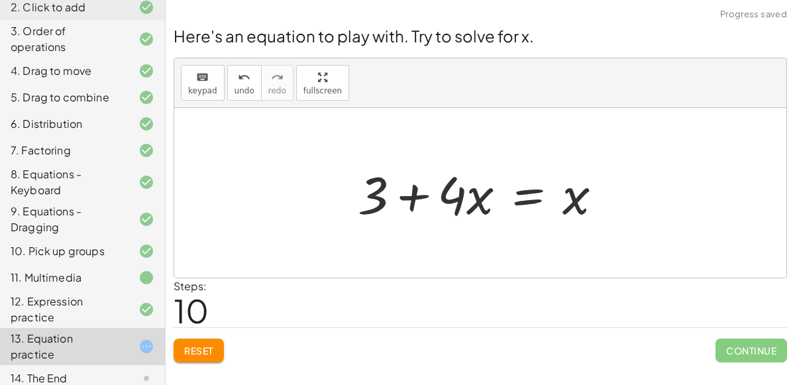
click at [532, 203] on div at bounding box center [485, 193] width 269 height 68
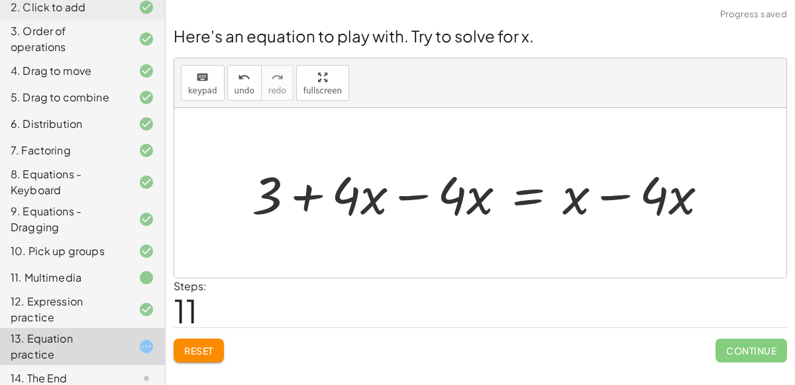
click at [428, 190] on div at bounding box center [485, 193] width 481 height 68
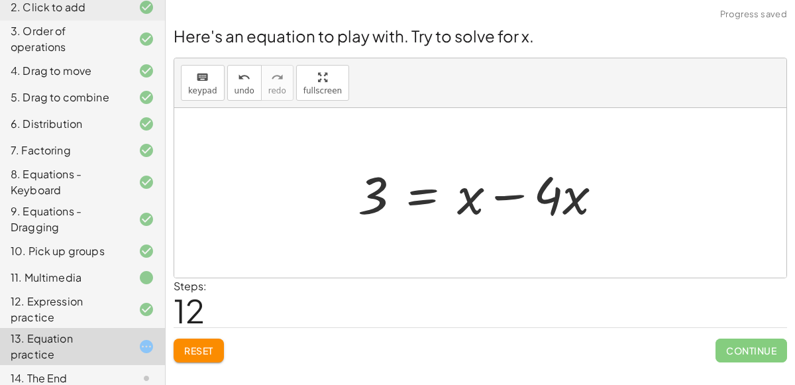
click at [494, 197] on div at bounding box center [485, 193] width 269 height 68
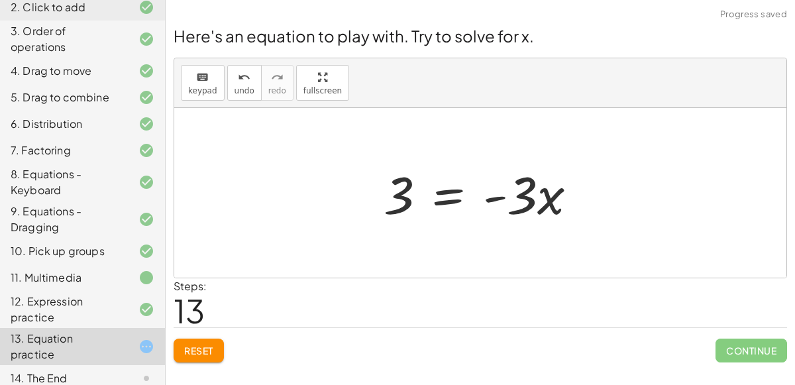
click at [449, 189] on div at bounding box center [485, 193] width 217 height 68
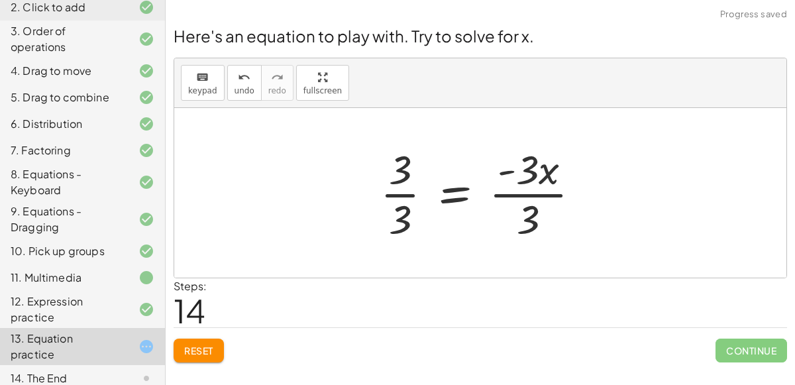
click at [407, 192] on div at bounding box center [486, 193] width 224 height 102
click at [540, 200] on div at bounding box center [496, 193] width 202 height 102
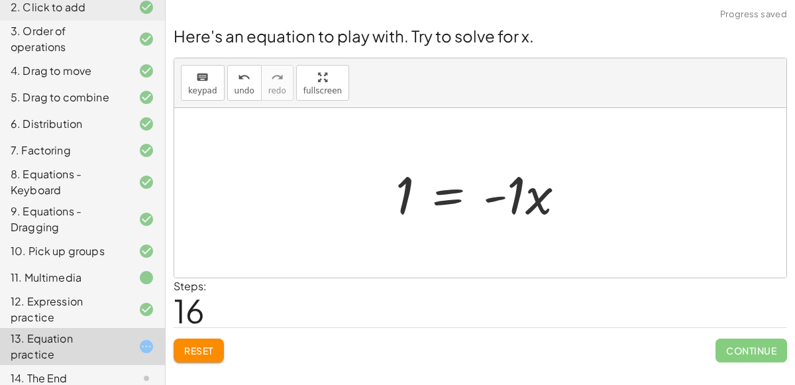
click at [464, 200] on div at bounding box center [486, 193] width 194 height 68
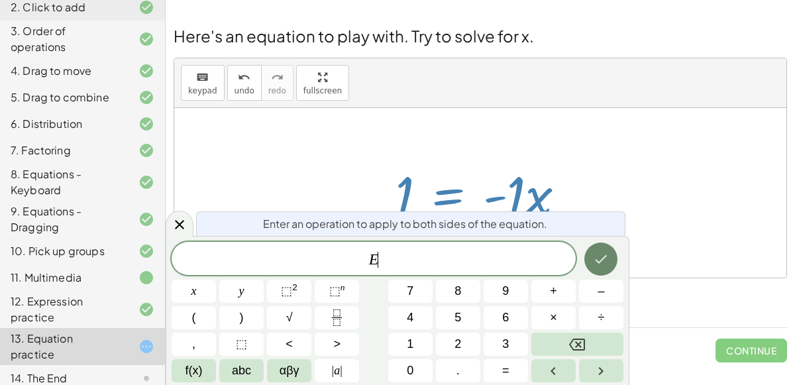
click at [602, 256] on icon "Done" at bounding box center [601, 259] width 16 height 16
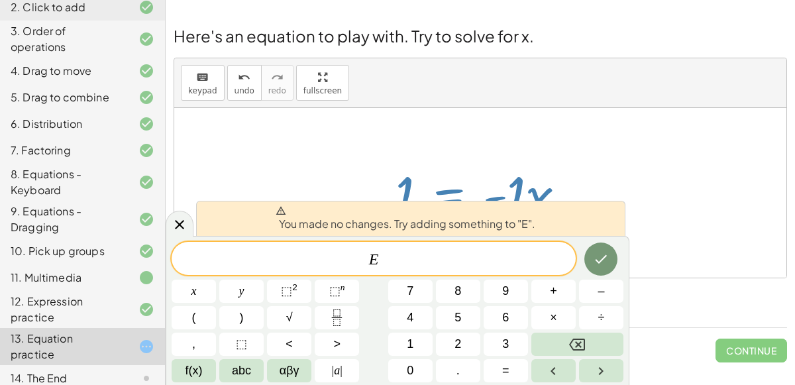
click at [216, 280] on div at bounding box center [194, 291] width 44 height 23
click at [183, 222] on icon at bounding box center [180, 225] width 16 height 16
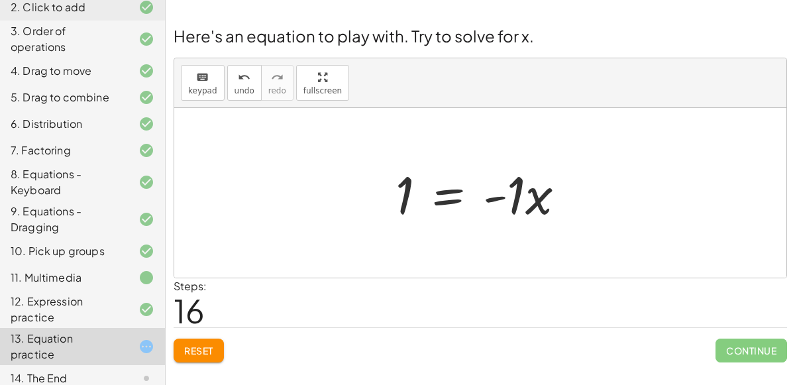
click at [541, 204] on div at bounding box center [486, 193] width 194 height 68
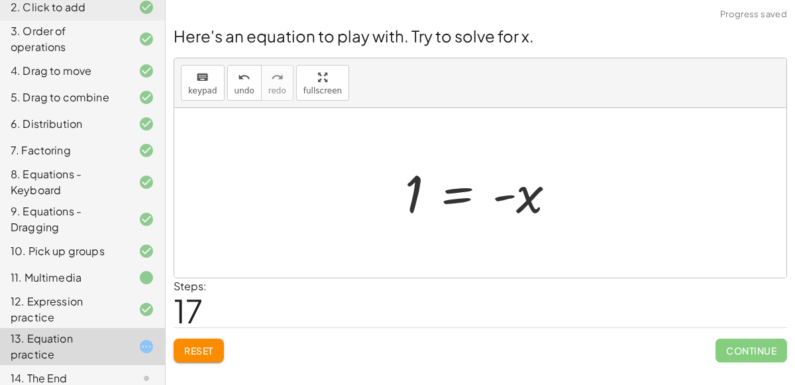
click at [505, 197] on div at bounding box center [485, 193] width 175 height 66
click at [459, 192] on div at bounding box center [485, 193] width 175 height 66
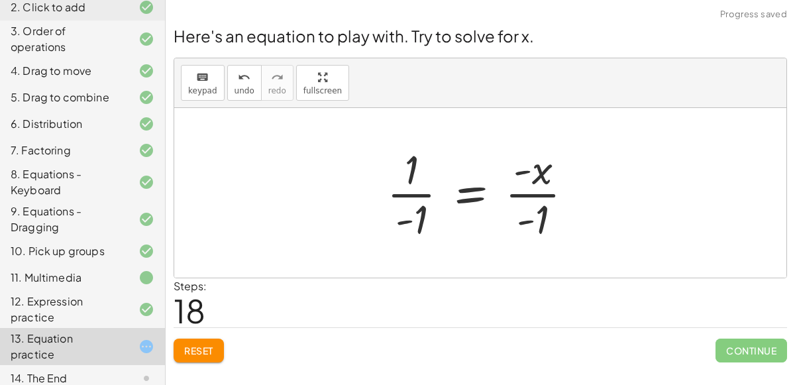
click at [425, 193] on div at bounding box center [485, 193] width 211 height 102
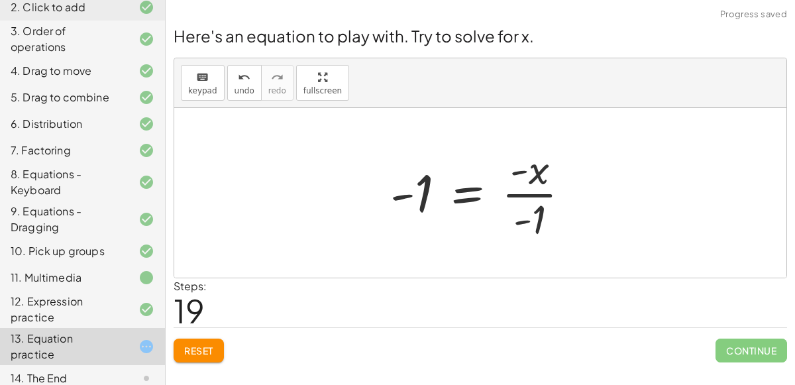
click at [512, 194] on div at bounding box center [486, 193] width 204 height 102
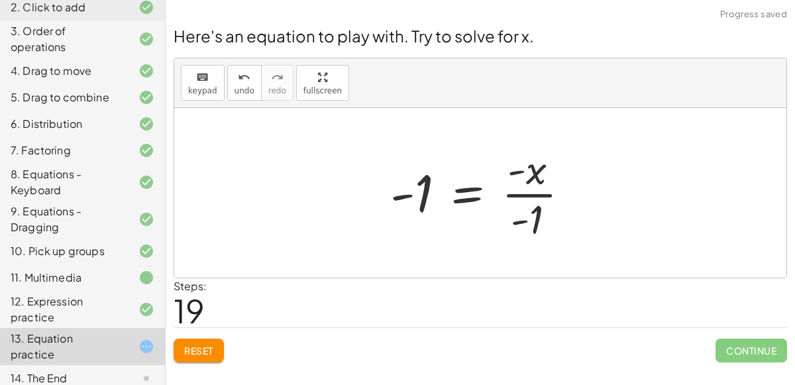
click at [512, 194] on div at bounding box center [486, 193] width 204 height 102
click at [465, 200] on div at bounding box center [486, 193] width 204 height 102
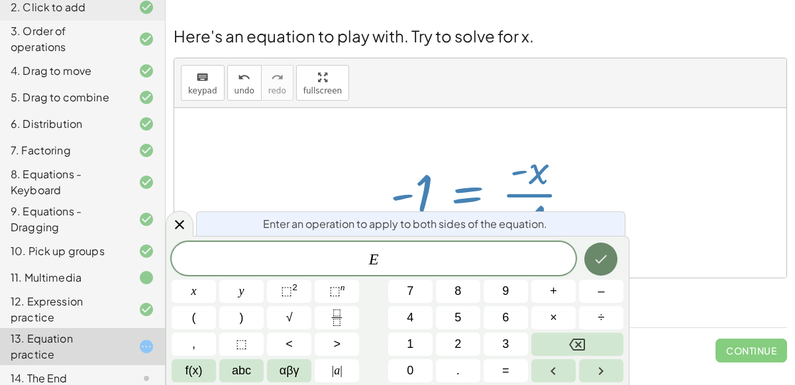
click at [607, 255] on icon "Done" at bounding box center [601, 259] width 16 height 16
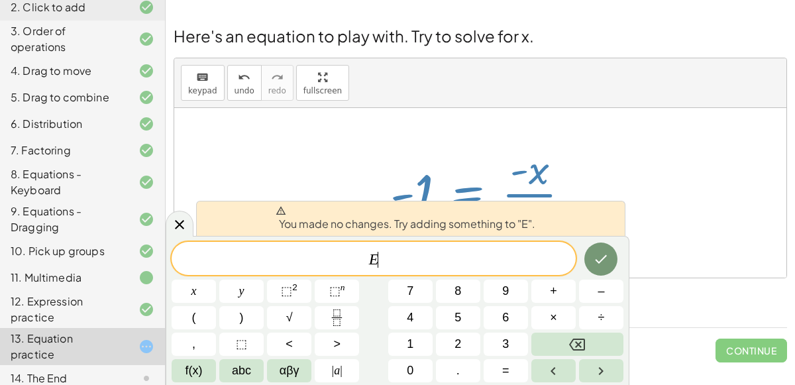
click at [628, 237] on div at bounding box center [480, 193] width 612 height 170
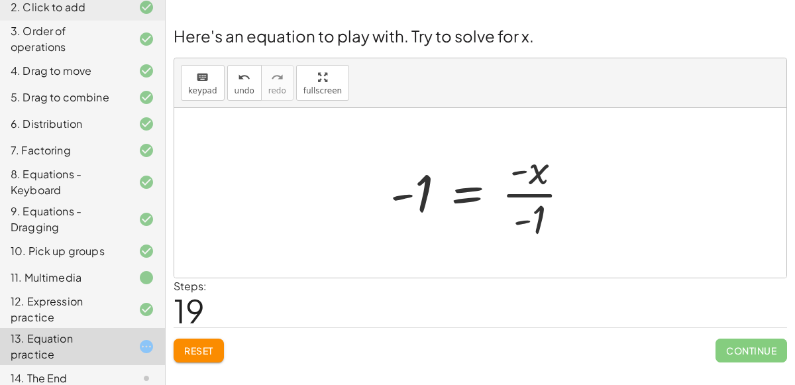
click at [473, 198] on div at bounding box center [486, 193] width 204 height 102
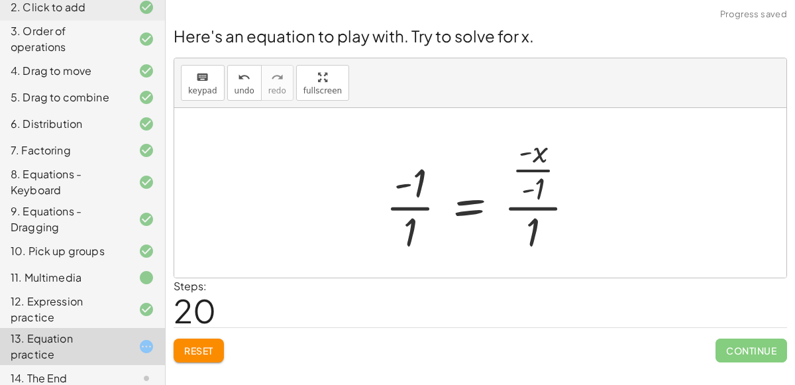
click at [419, 209] on div at bounding box center [485, 193] width 213 height 128
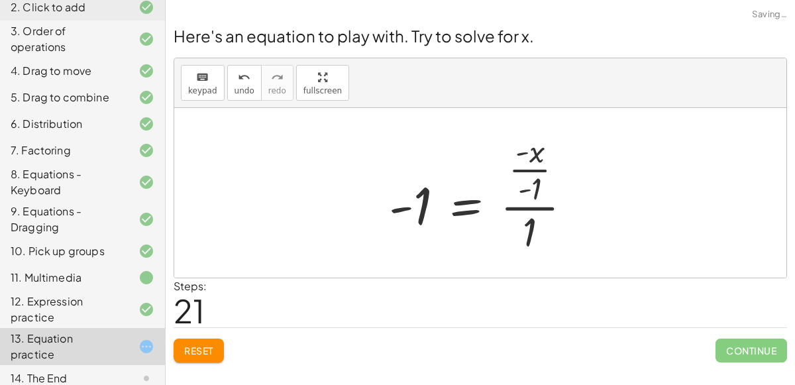
click at [520, 207] on div at bounding box center [485, 193] width 207 height 128
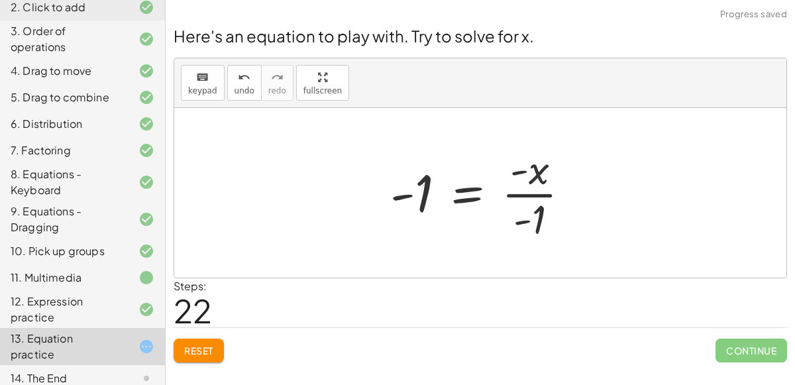
click at [520, 200] on div at bounding box center [486, 193] width 204 height 102
click at [238, 81] on icon "undo" at bounding box center [244, 78] width 13 height 16
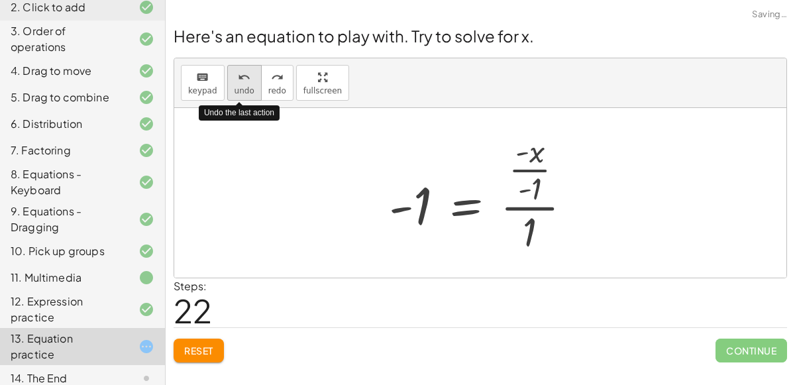
click at [238, 81] on icon "undo" at bounding box center [244, 78] width 13 height 16
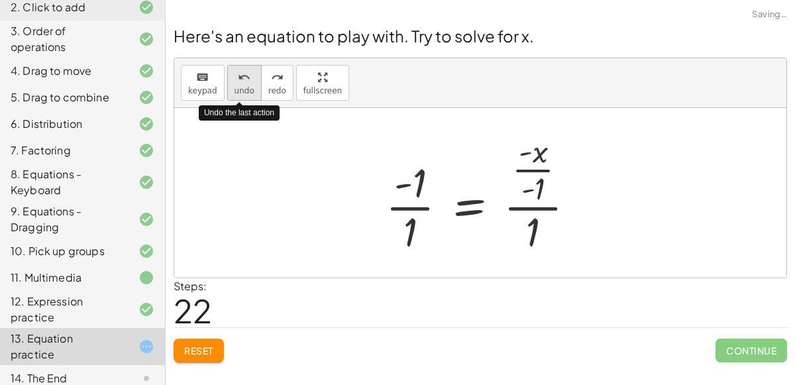
click at [238, 81] on icon "undo" at bounding box center [244, 78] width 13 height 16
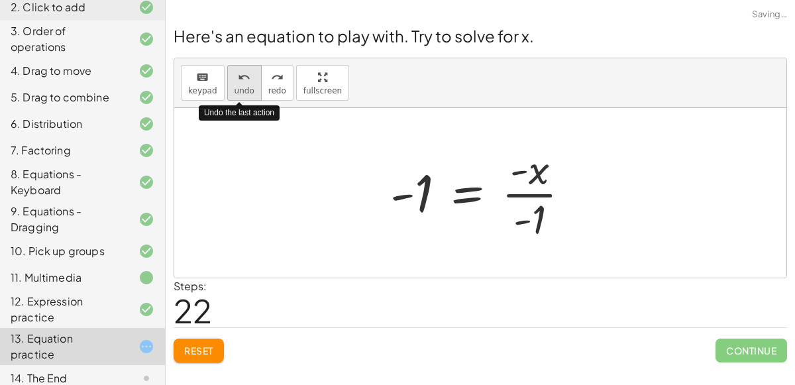
click at [238, 81] on icon "undo" at bounding box center [244, 78] width 13 height 16
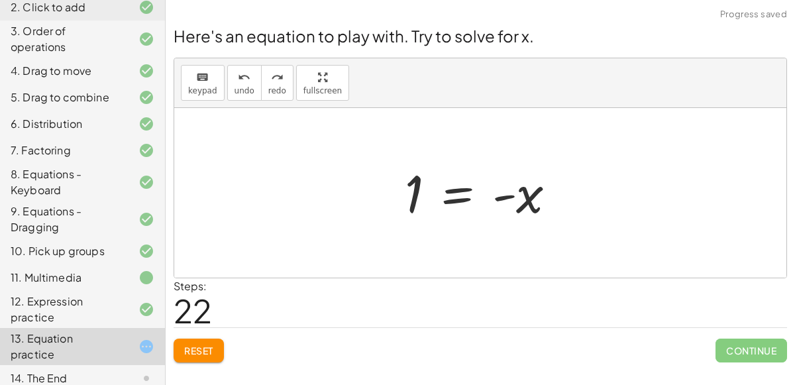
click at [466, 186] on div at bounding box center [485, 193] width 175 height 66
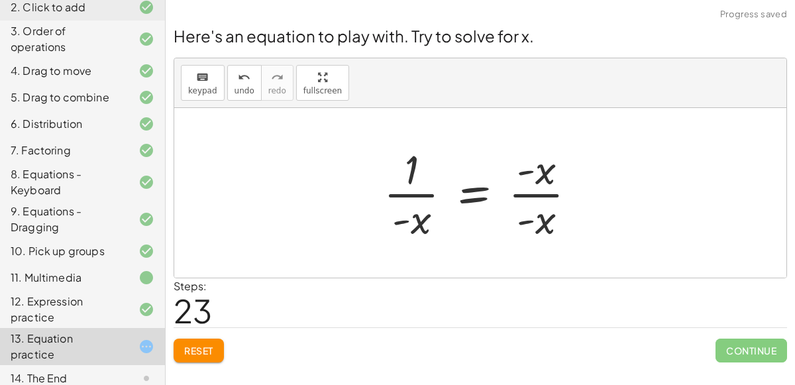
click at [424, 191] on div at bounding box center [485, 193] width 217 height 102
click at [534, 190] on div at bounding box center [485, 193] width 217 height 102
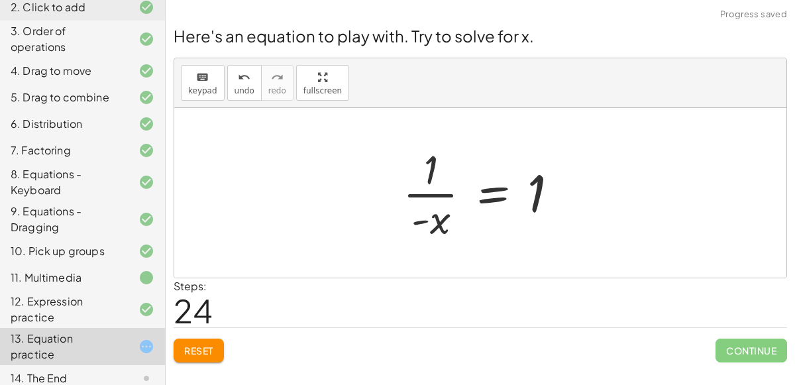
click at [418, 198] on div at bounding box center [486, 193] width 180 height 102
click at [484, 198] on div at bounding box center [486, 193] width 180 height 102
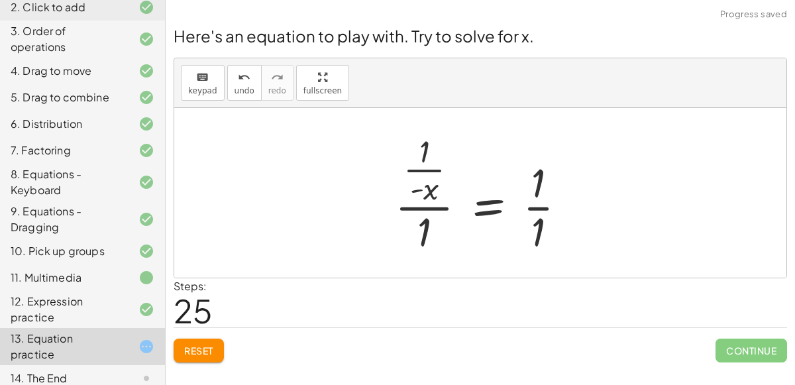
click at [443, 209] on div at bounding box center [486, 193] width 196 height 128
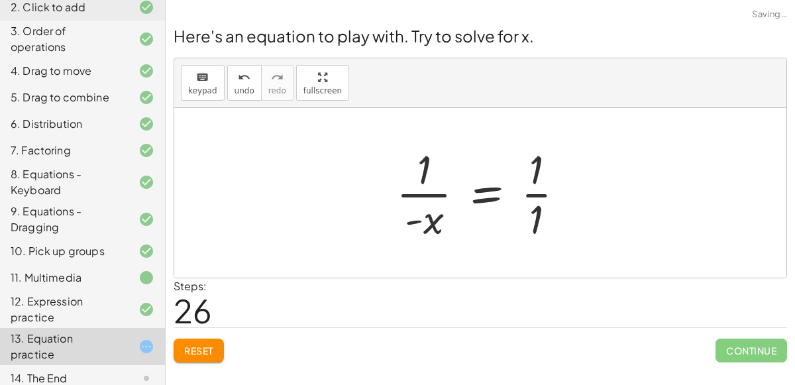
click at [527, 196] on div at bounding box center [486, 193] width 192 height 102
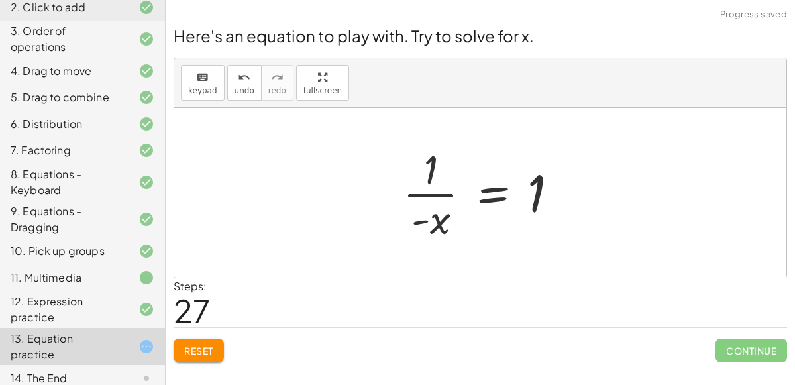
click at [441, 217] on div at bounding box center [486, 193] width 180 height 102
click at [487, 188] on div at bounding box center [486, 193] width 180 height 102
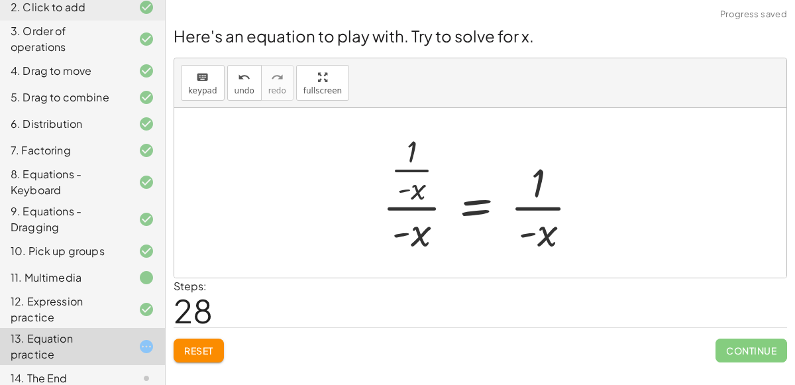
click at [422, 207] on div at bounding box center [486, 193] width 220 height 128
click at [420, 205] on div at bounding box center [486, 193] width 220 height 128
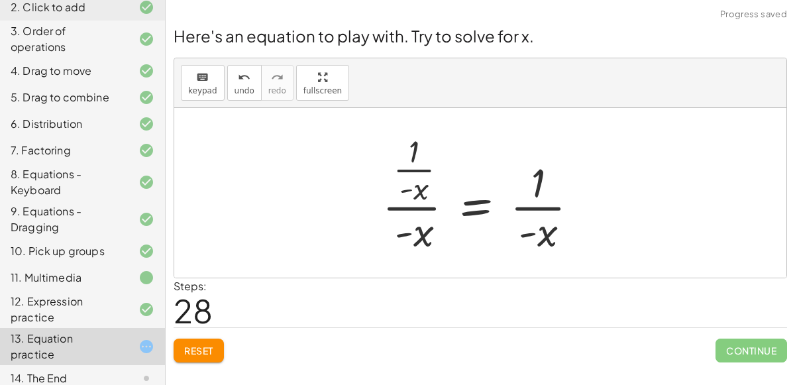
click at [420, 205] on div at bounding box center [486, 193] width 220 height 128
click at [229, 84] on button "undo undo" at bounding box center [244, 83] width 34 height 36
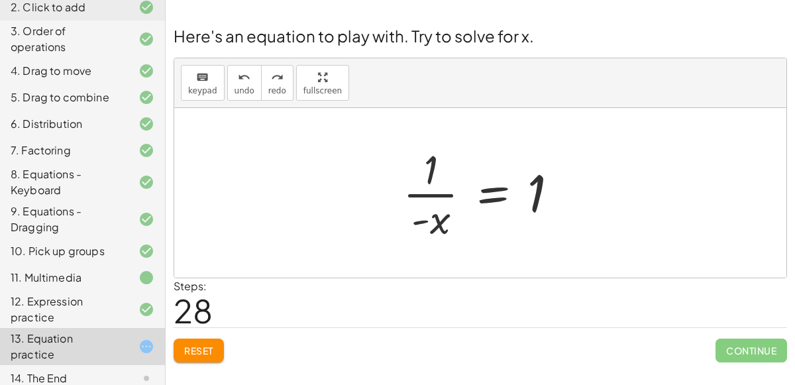
click at [207, 345] on span "Reset" at bounding box center [198, 351] width 29 height 12
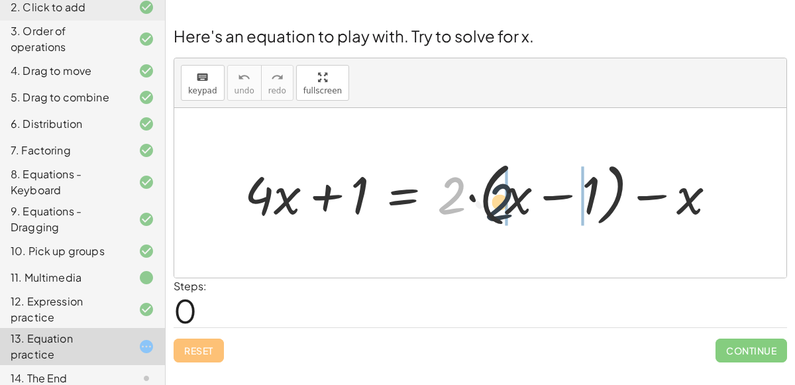
drag, startPoint x: 450, startPoint y: 202, endPoint x: 499, endPoint y: 207, distance: 49.4
click at [499, 207] on div at bounding box center [486, 193] width 496 height 76
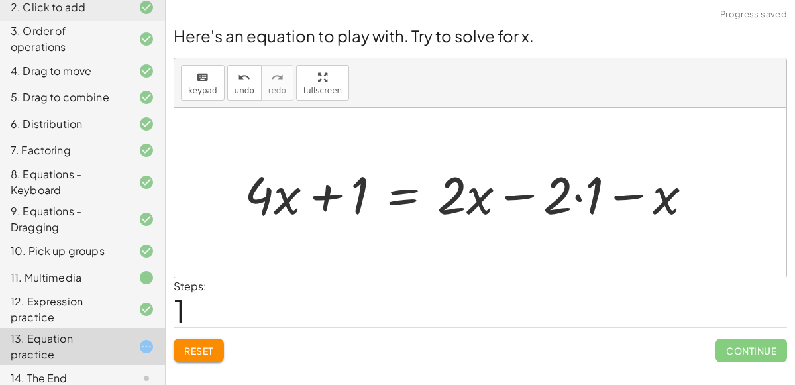
click at [477, 198] on div at bounding box center [474, 193] width 472 height 68
click at [461, 197] on div at bounding box center [474, 193] width 472 height 68
click at [563, 200] on div at bounding box center [474, 193] width 472 height 68
click at [574, 196] on div at bounding box center [474, 193] width 472 height 68
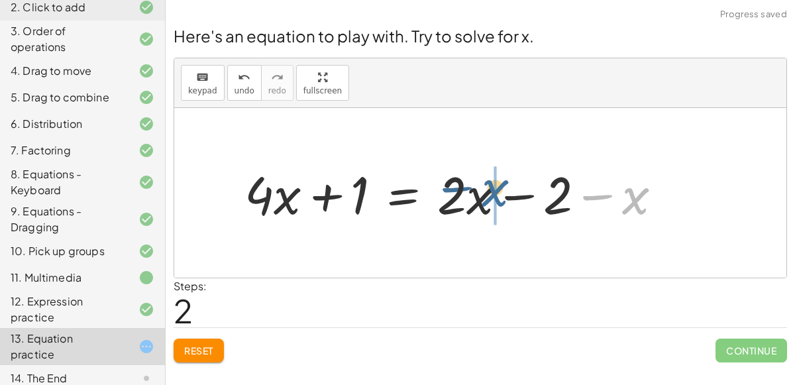
drag, startPoint x: 625, startPoint y: 205, endPoint x: 484, endPoint y: 198, distance: 141.4
click at [484, 198] on div at bounding box center [458, 193] width 441 height 68
click at [474, 196] on div at bounding box center [458, 193] width 441 height 68
click at [505, 203] on div at bounding box center [458, 193] width 441 height 68
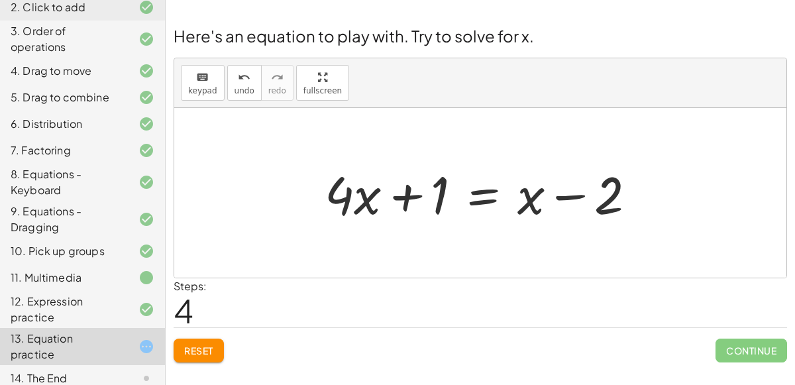
click at [405, 200] on div at bounding box center [485, 193] width 335 height 68
click at [482, 186] on div at bounding box center [485, 193] width 335 height 68
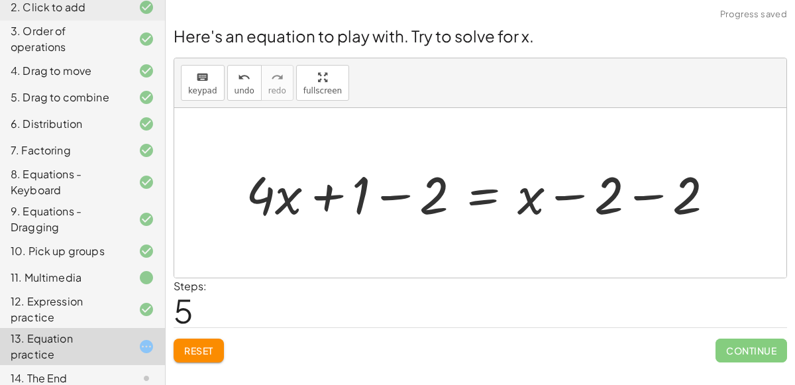
click at [408, 190] on div at bounding box center [485, 193] width 493 height 68
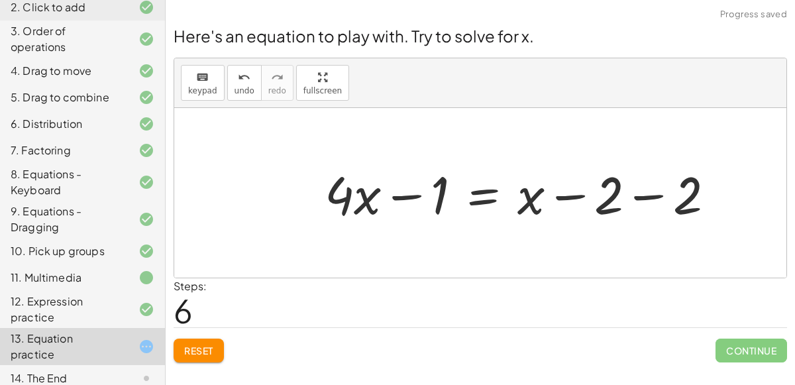
click at [470, 198] on div at bounding box center [525, 193] width 414 height 68
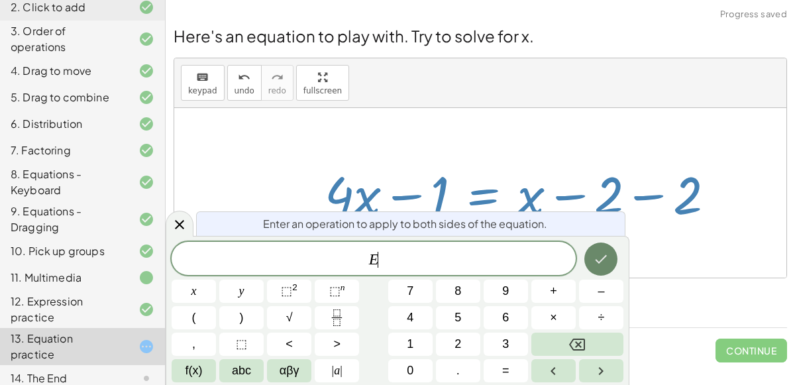
click at [591, 247] on button "Done" at bounding box center [601, 259] width 33 height 33
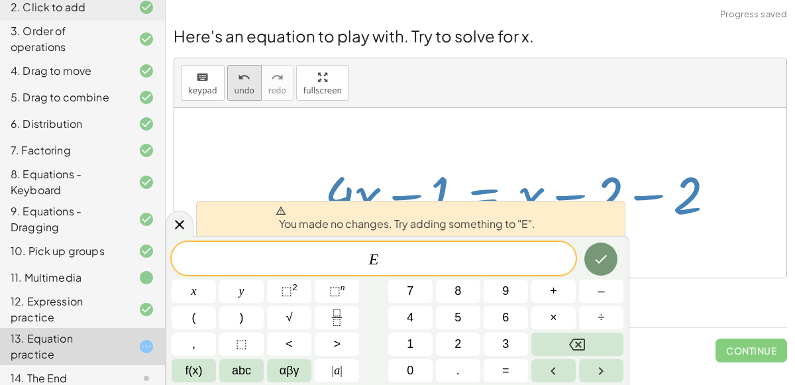
click at [235, 74] on div "undo" at bounding box center [245, 77] width 20 height 16
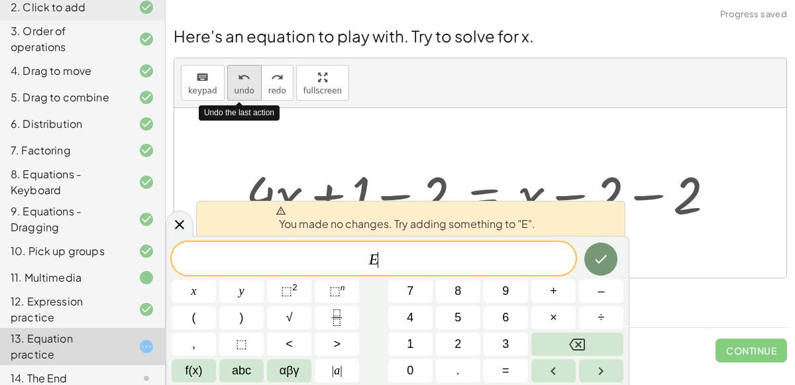
click at [235, 74] on div "undo" at bounding box center [245, 77] width 20 height 16
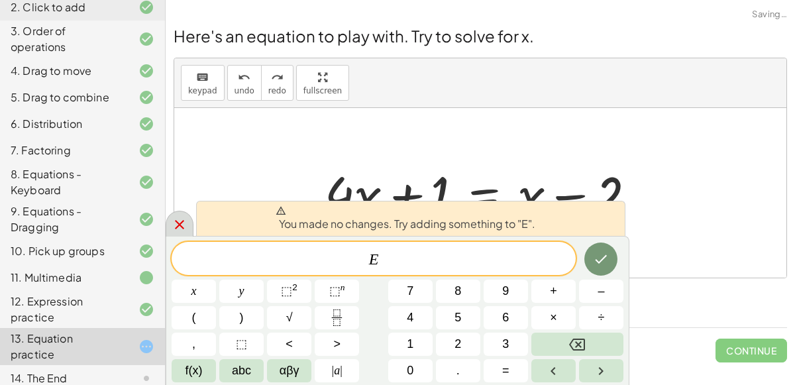
click at [180, 219] on icon at bounding box center [180, 225] width 16 height 16
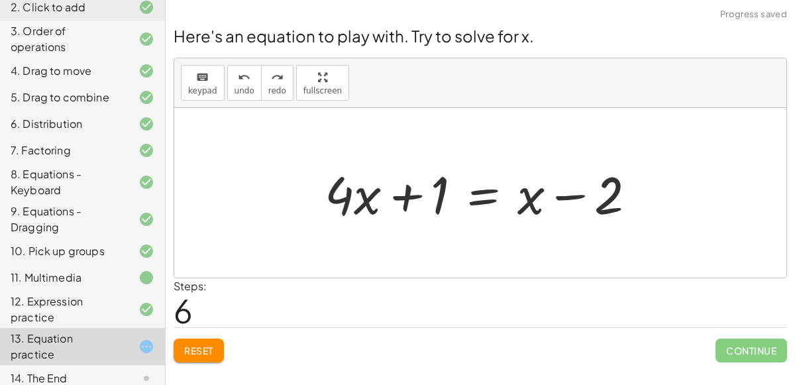
click at [475, 205] on div at bounding box center [525, 193] width 414 height 68
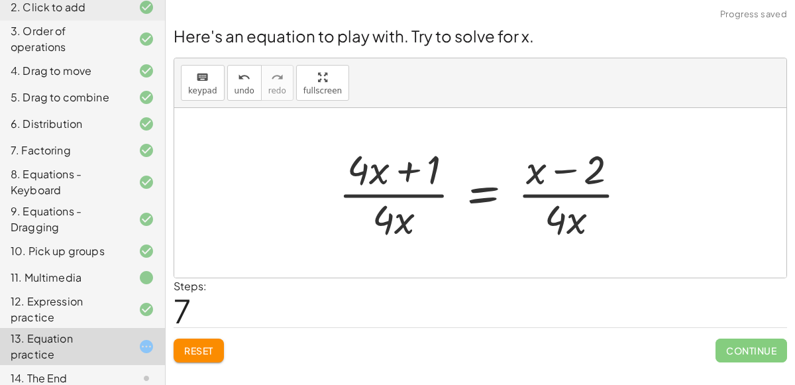
click at [418, 194] on div at bounding box center [525, 193] width 414 height 102
click at [390, 193] on div at bounding box center [525, 193] width 414 height 102
click at [561, 198] on div at bounding box center [525, 193] width 414 height 102
click at [239, 72] on icon "undo" at bounding box center [244, 78] width 13 height 16
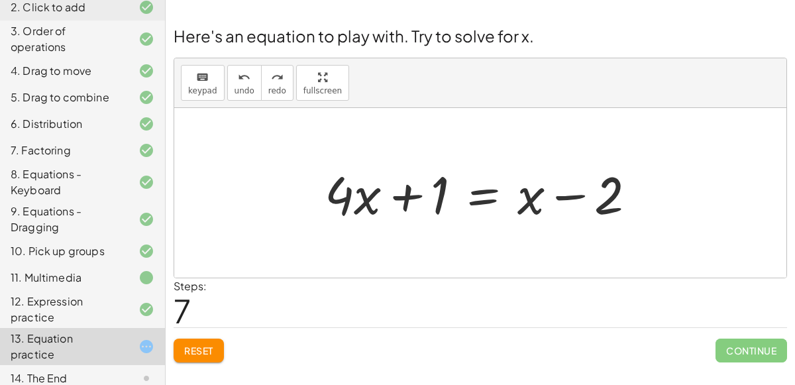
click at [475, 191] on div at bounding box center [522, 193] width 437 height 68
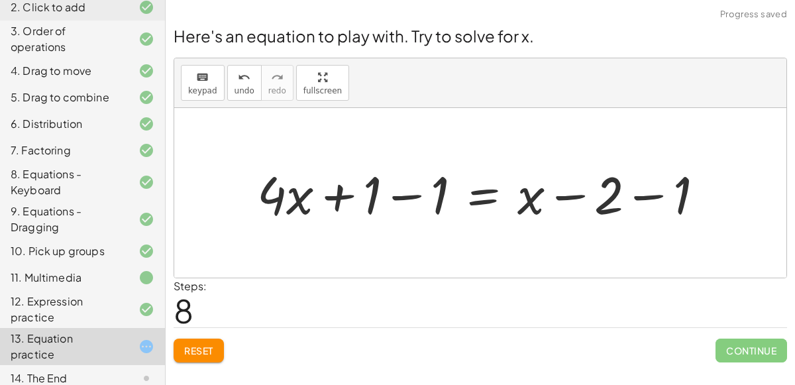
click at [390, 195] on div at bounding box center [525, 193] width 414 height 68
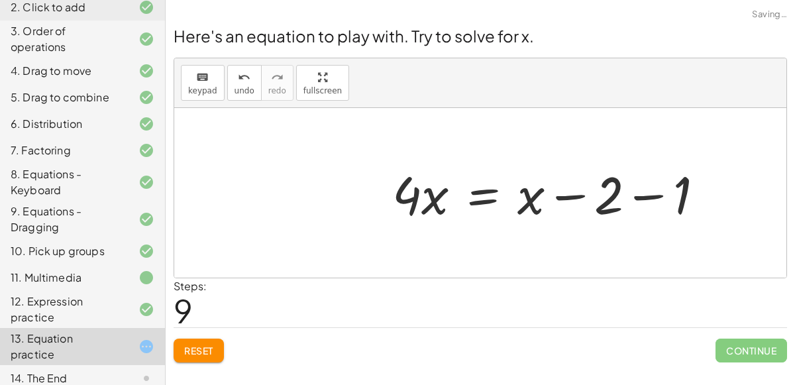
click at [638, 196] on div at bounding box center [525, 193] width 414 height 68
click at [475, 205] on div at bounding box center [525, 193] width 414 height 68
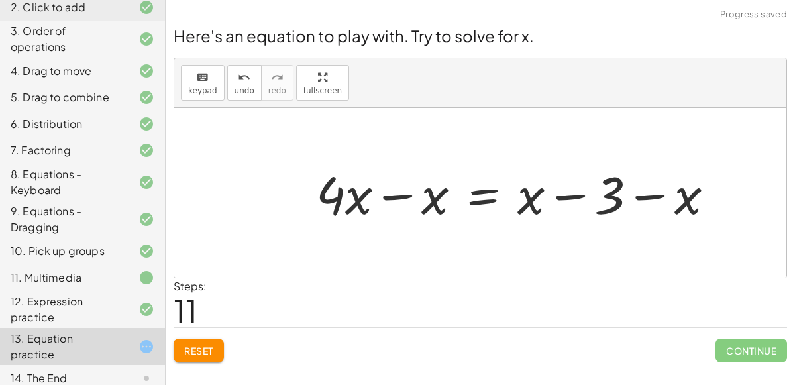
click at [408, 194] on div at bounding box center [525, 193] width 414 height 68
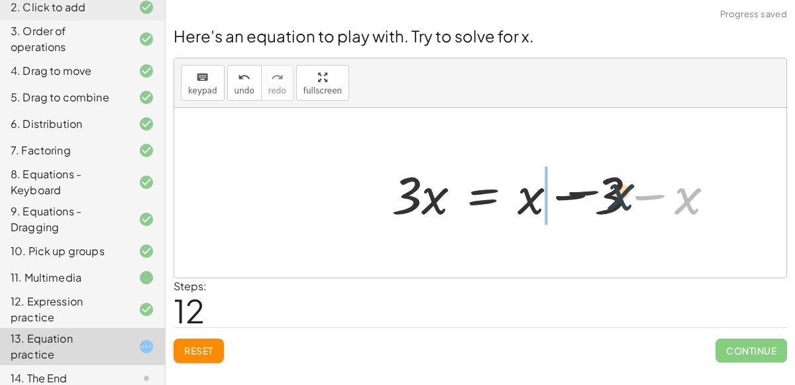
drag, startPoint x: 676, startPoint y: 203, endPoint x: 590, endPoint y: 196, distance: 86.5
click at [590, 196] on div at bounding box center [525, 193] width 414 height 68
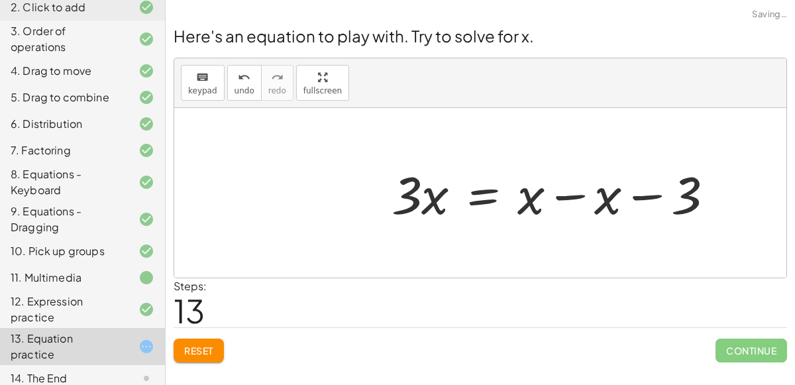
click at [550, 189] on div at bounding box center [525, 193] width 414 height 68
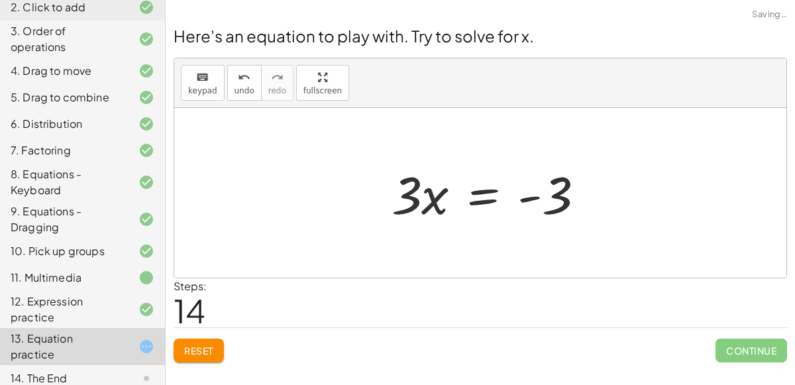
click at [432, 202] on div at bounding box center [525, 193] width 414 height 68
click at [410, 194] on div at bounding box center [525, 193] width 414 height 68
click at [527, 196] on div at bounding box center [525, 193] width 414 height 68
click at [479, 191] on div at bounding box center [525, 193] width 414 height 68
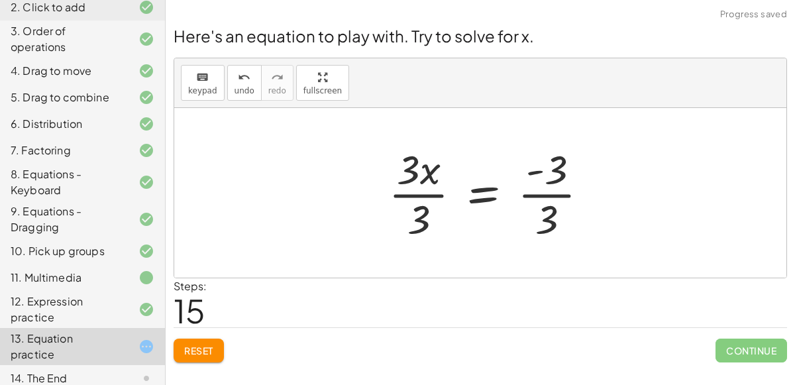
click at [424, 194] on div at bounding box center [525, 193] width 414 height 102
click at [536, 192] on div at bounding box center [525, 193] width 414 height 102
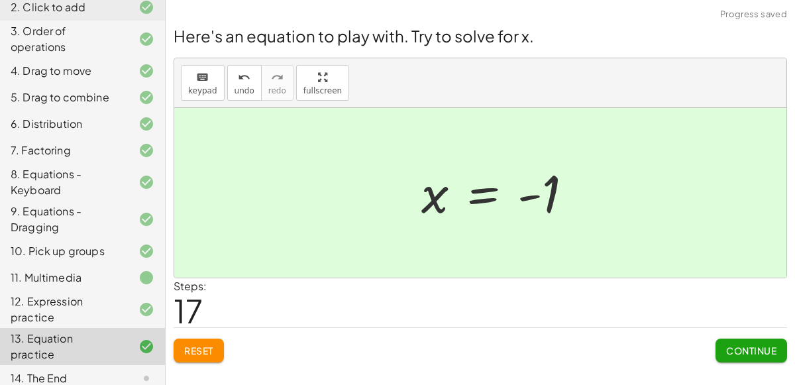
click at [778, 354] on button "Continue" at bounding box center [752, 351] width 72 height 24
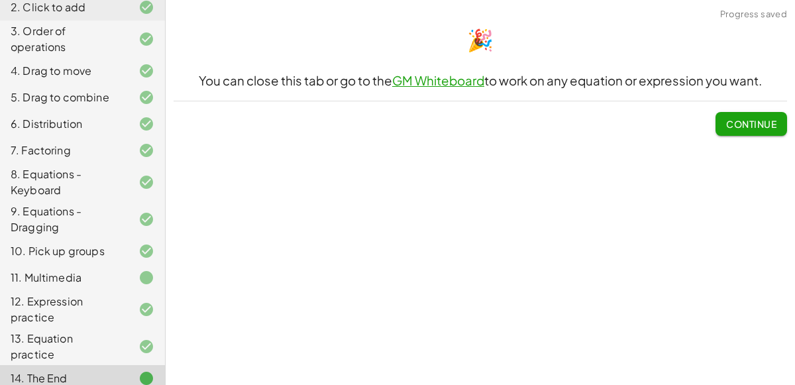
click at [771, 119] on span "Continue" at bounding box center [751, 124] width 50 height 12
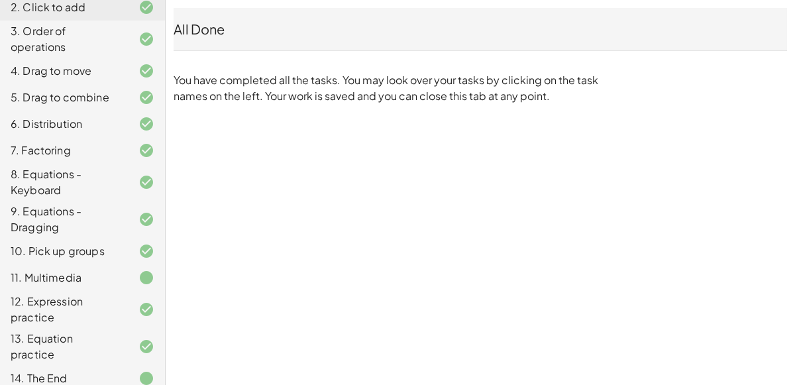
scroll to position [0, 0]
